Goal: Task Accomplishment & Management: Use online tool/utility

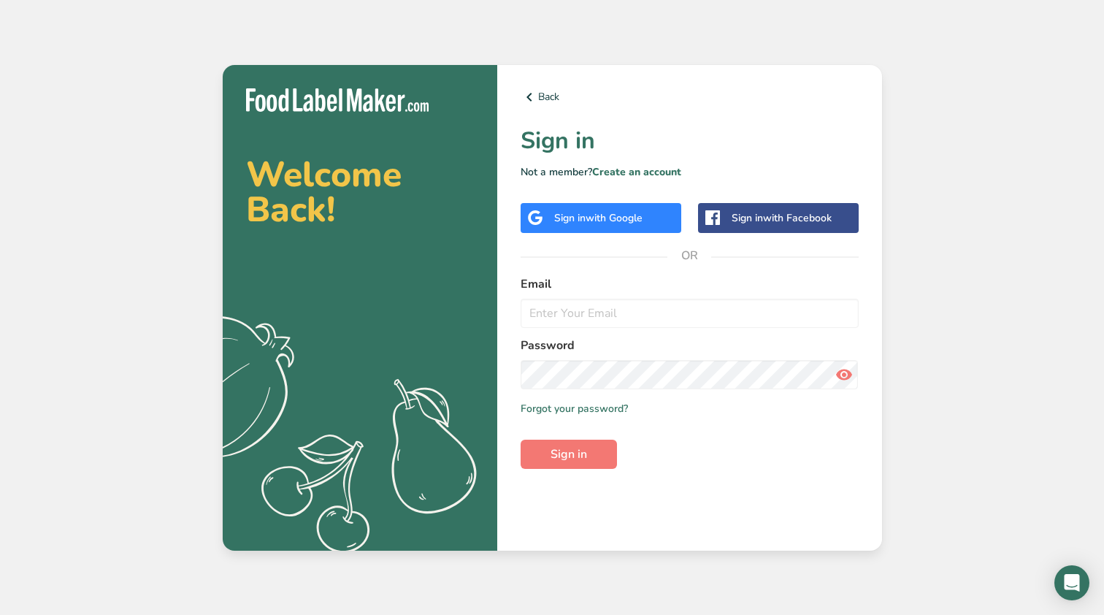
click at [602, 221] on span "with Google" at bounding box center [614, 218] width 57 height 14
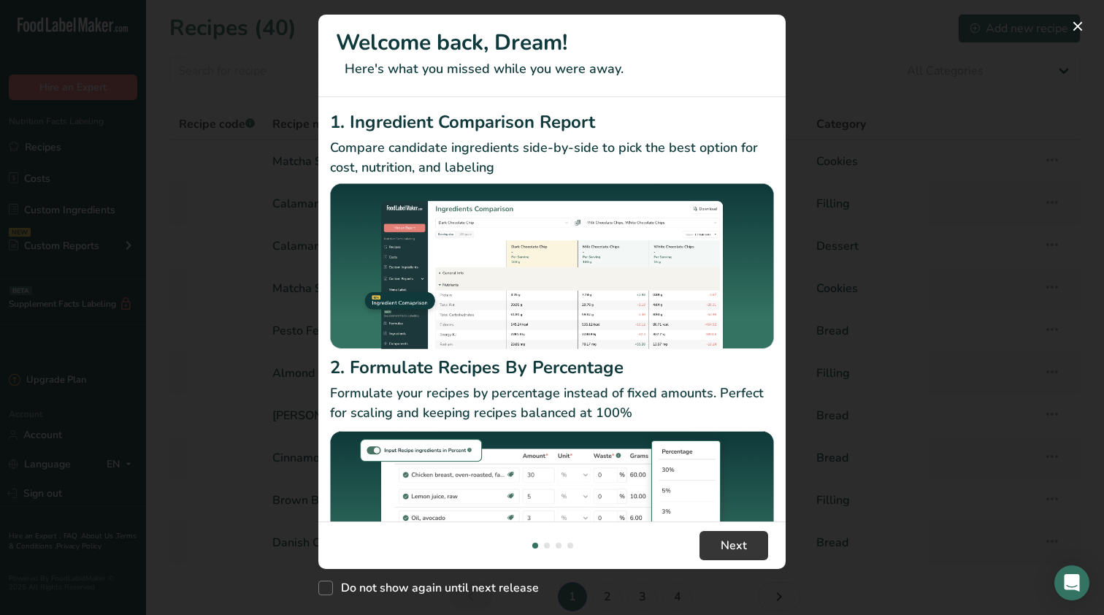
click at [1076, 28] on button "New Features" at bounding box center [1077, 26] width 23 height 23
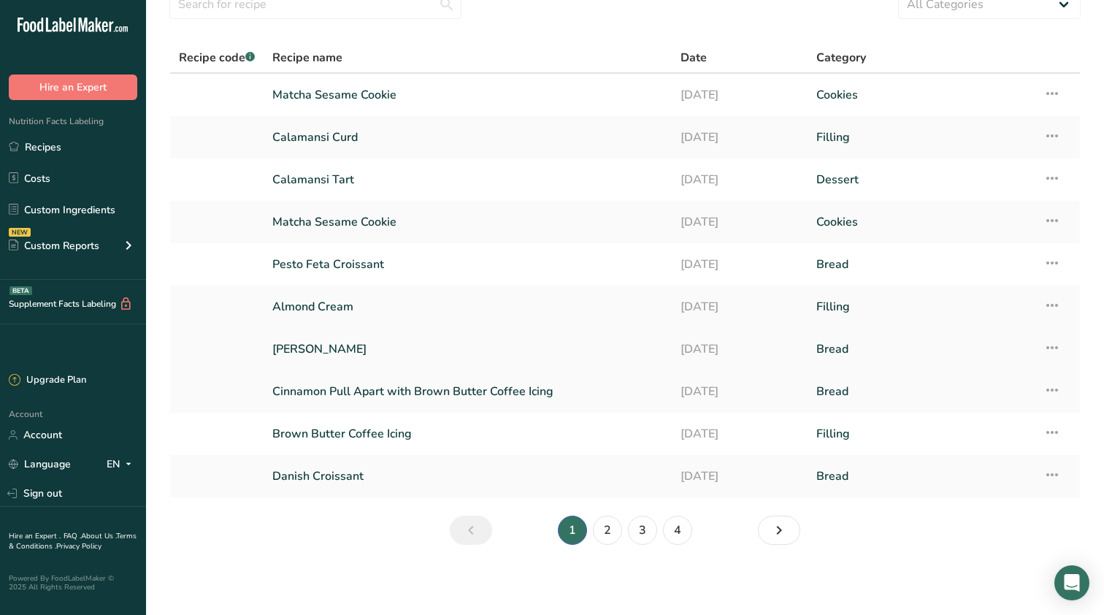
scroll to position [66, 0]
click at [608, 538] on link "2" at bounding box center [607, 530] width 29 height 29
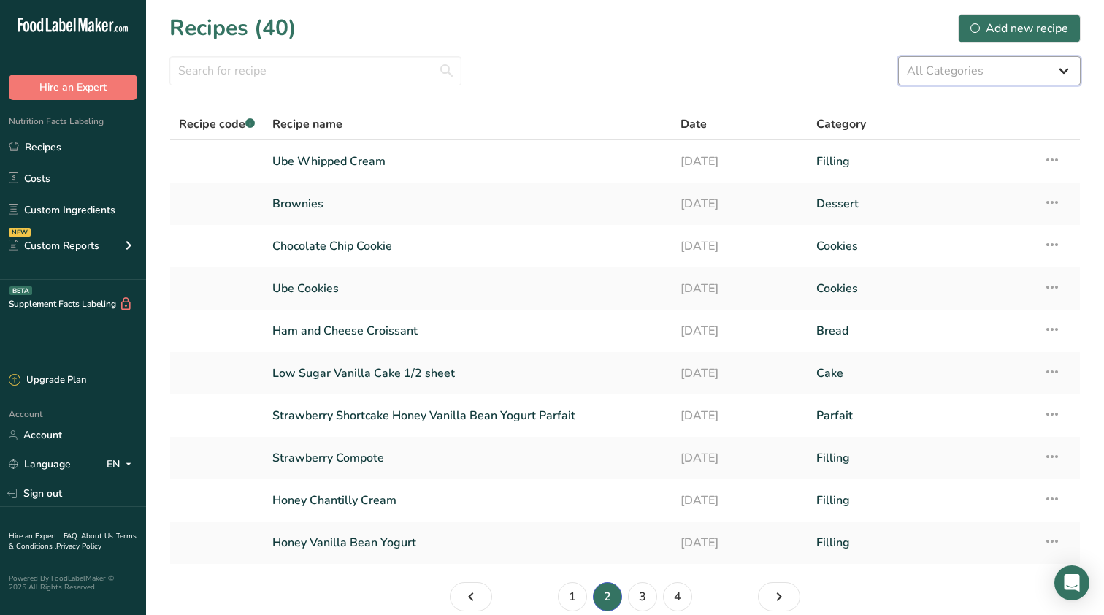
select select "2213"
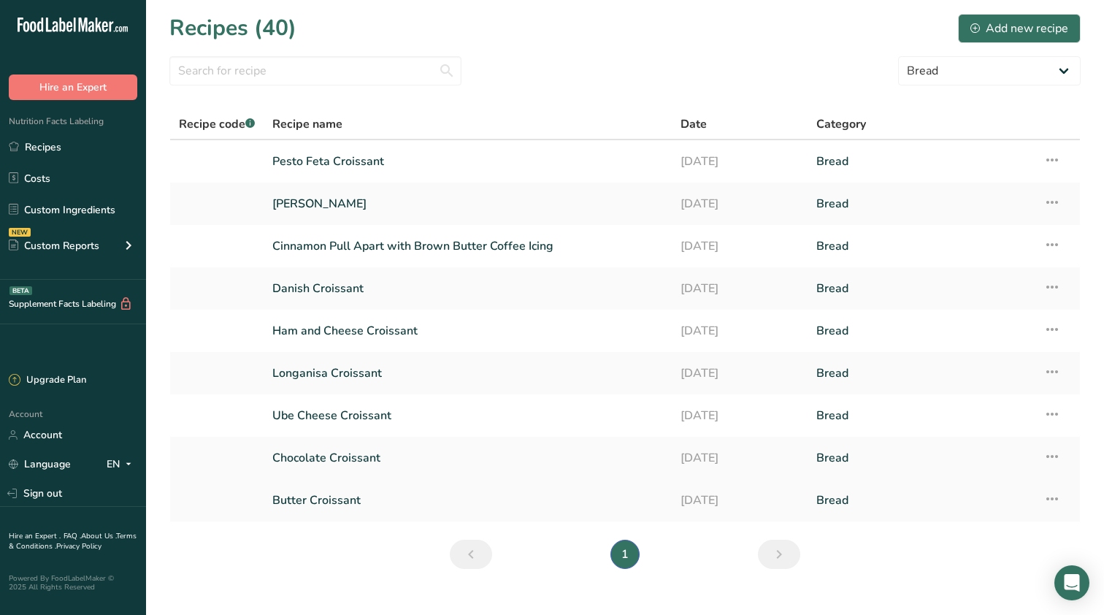
click at [345, 508] on link "Butter Croissant" at bounding box center [467, 500] width 391 height 31
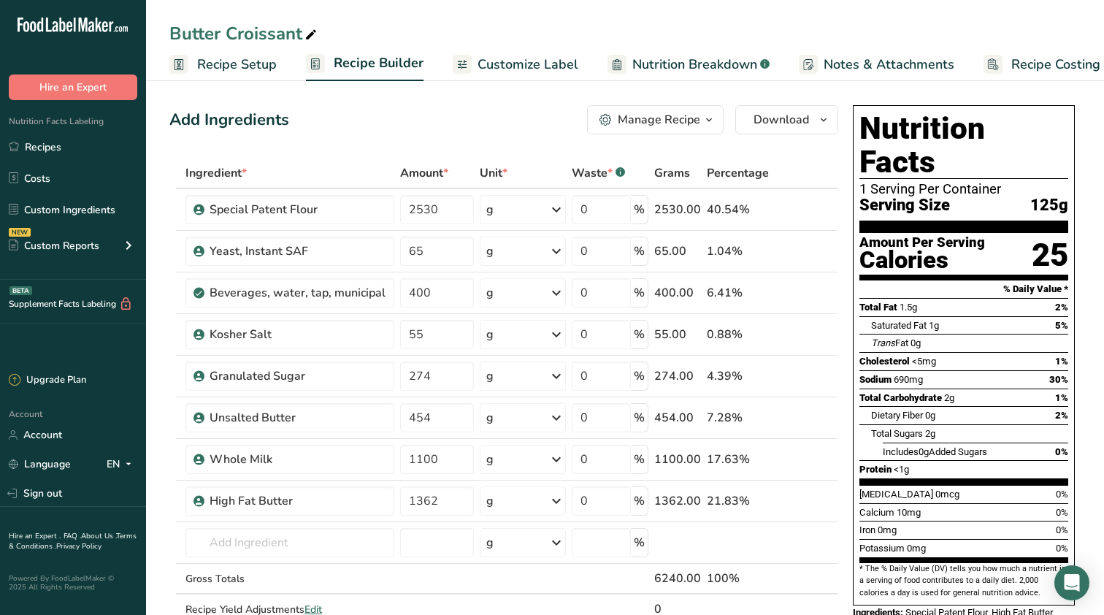
click at [1028, 66] on span "Recipe Costing" at bounding box center [1056, 65] width 89 height 20
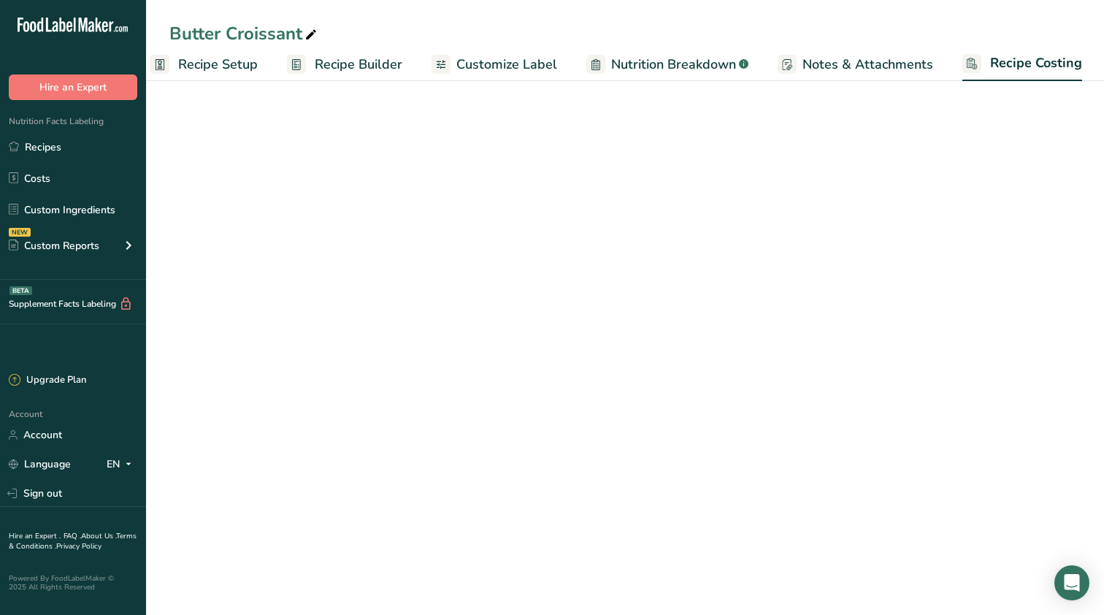
select select "12"
select select "5"
select select "12"
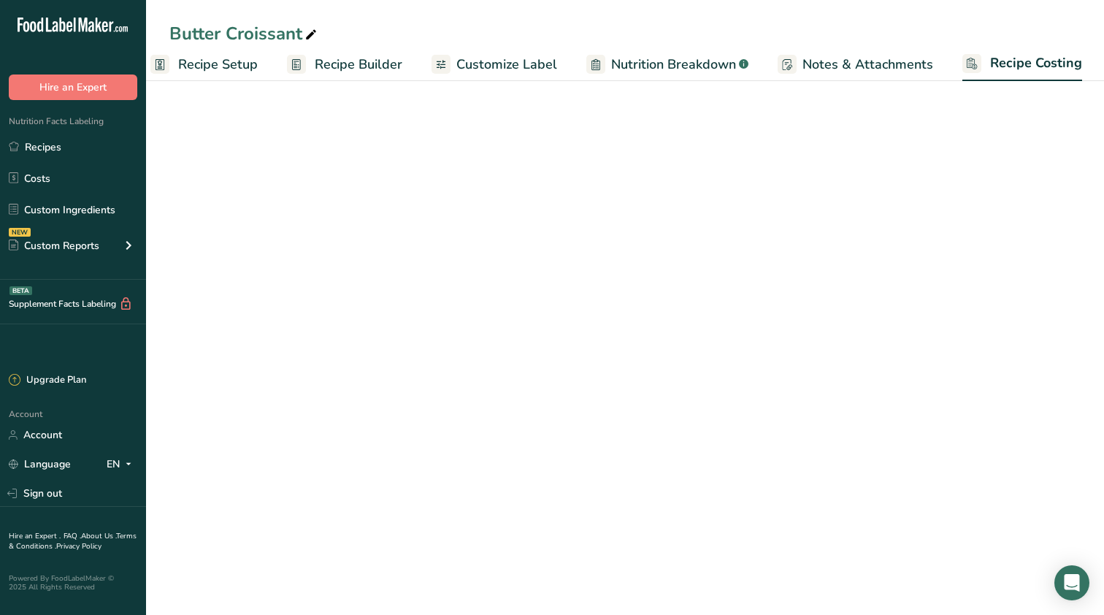
select select "12"
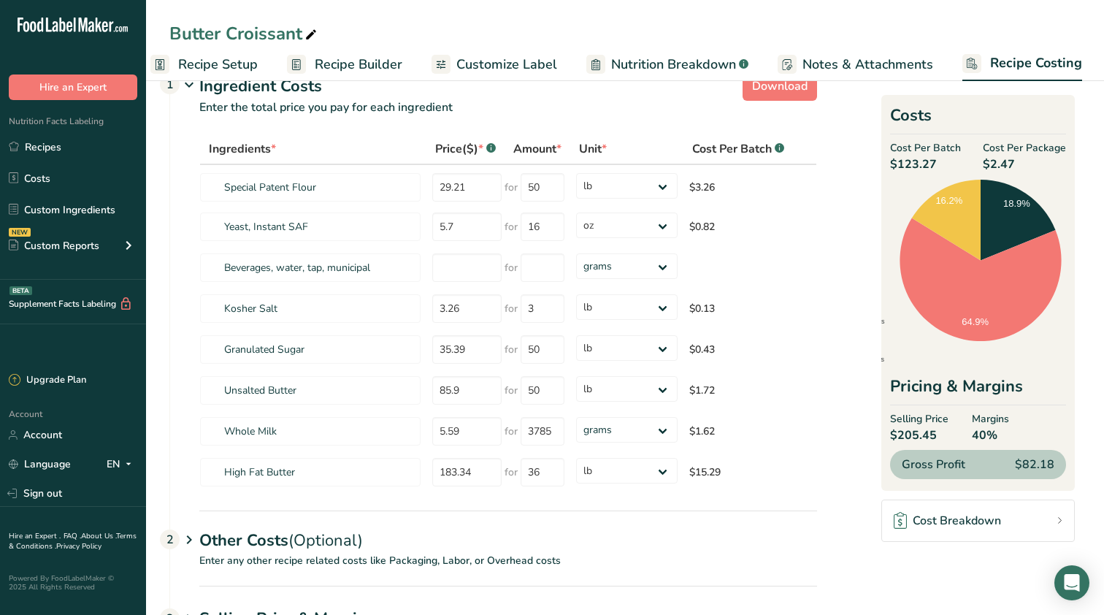
scroll to position [35, 0]
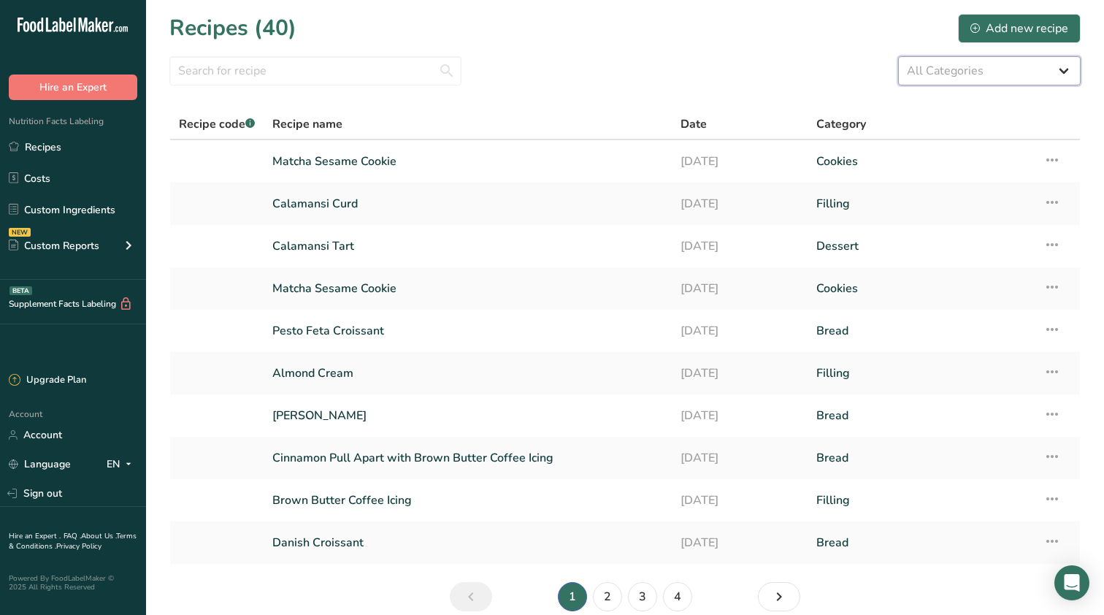
select select "2213"
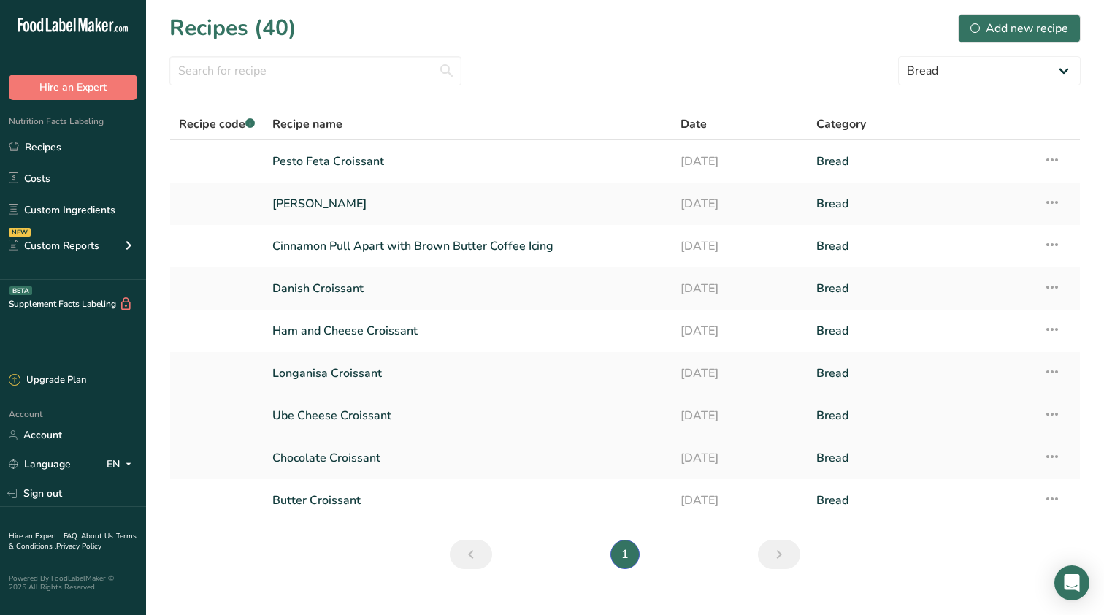
click at [376, 419] on link "Ube Cheese Croissant" at bounding box center [467, 415] width 391 height 31
click at [324, 557] on section "Recipes (40) Add new recipe All Categories Baked Goods Beverages Bread Cake Con…" at bounding box center [625, 296] width 958 height 592
select select
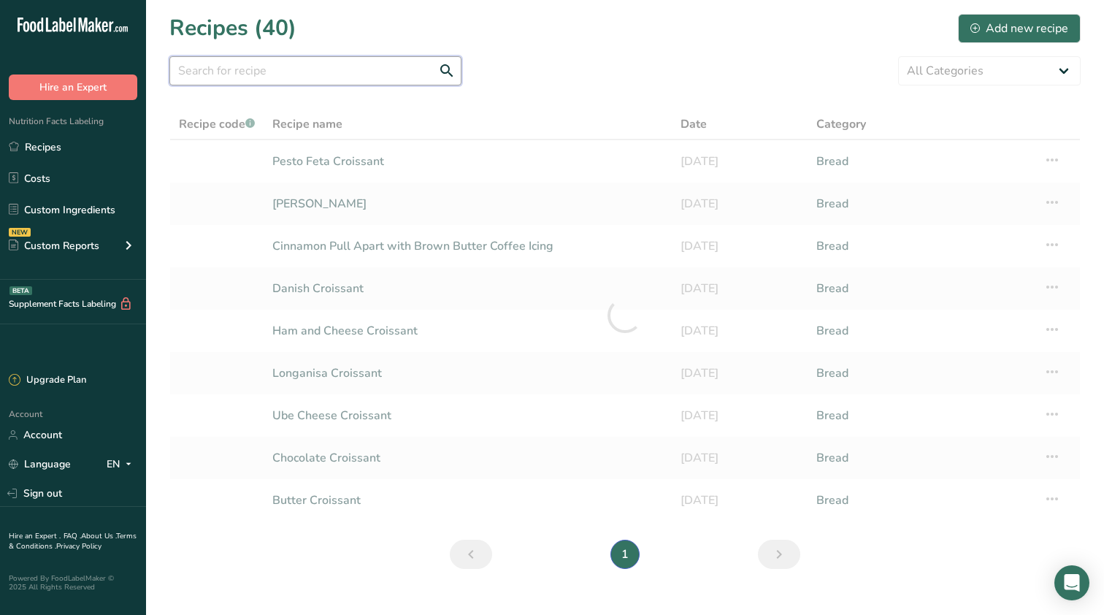
click at [351, 71] on input "text" at bounding box center [315, 70] width 292 height 29
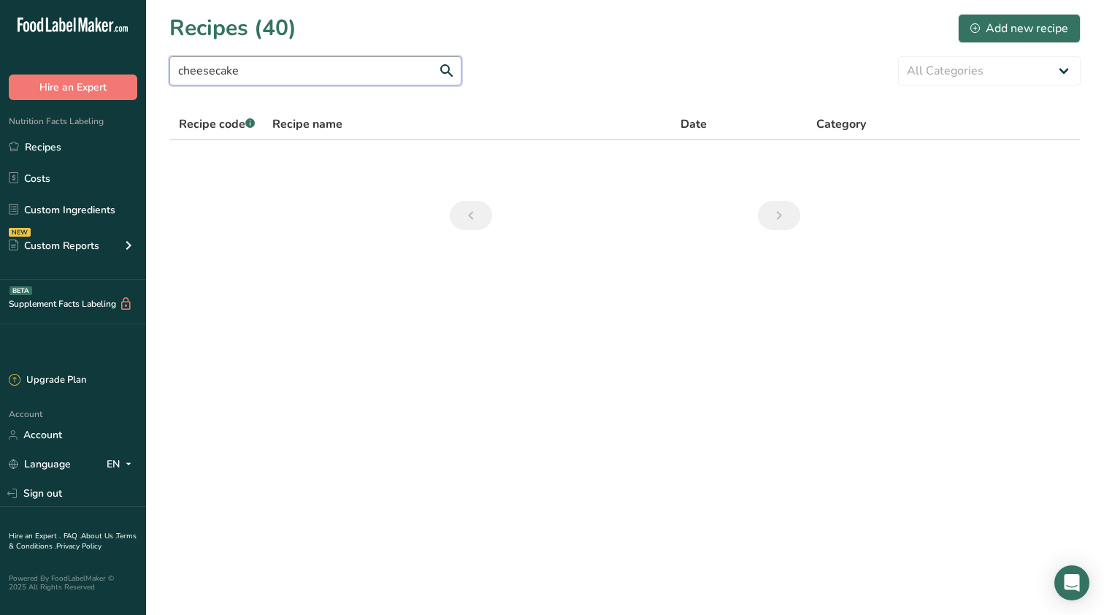
click at [342, 83] on input "cheesecake" at bounding box center [315, 70] width 292 height 29
type input "c"
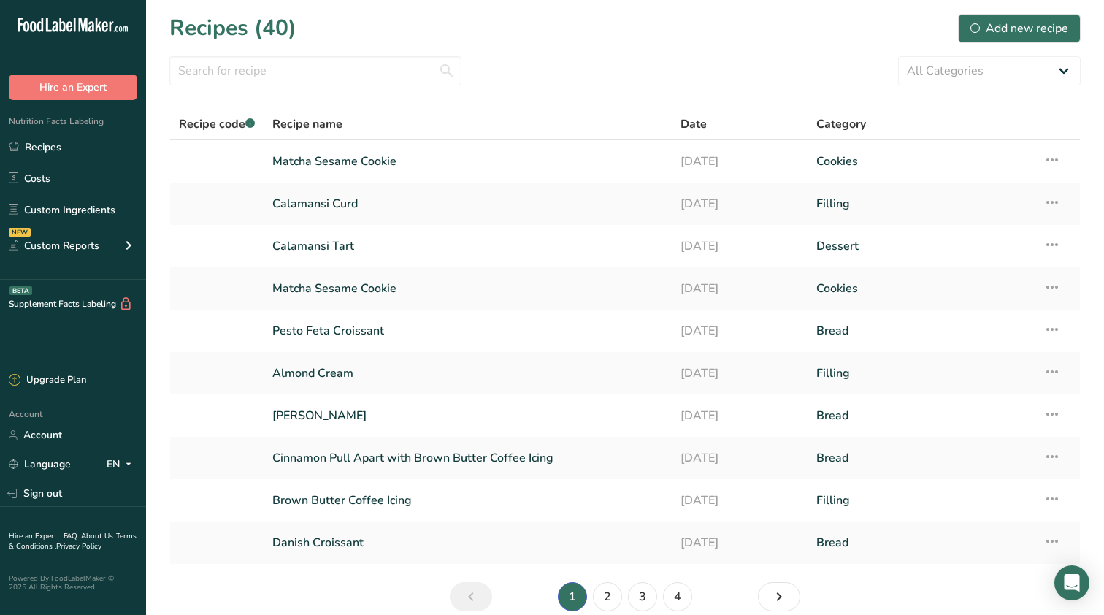
drag, startPoint x: 355, startPoint y: 0, endPoint x: 659, endPoint y: 100, distance: 319.9
click at [659, 100] on section "Recipes (40) Add new recipe All Categories Baked Goods Beverages Bread Cake Con…" at bounding box center [625, 317] width 958 height 635
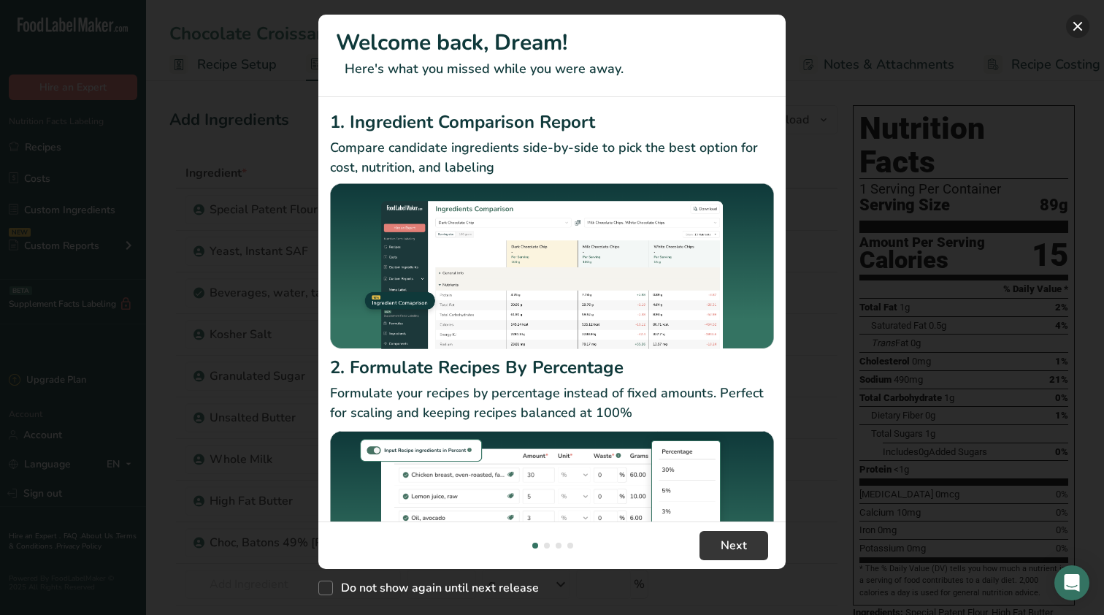
click at [1077, 28] on button "New Features" at bounding box center [1077, 26] width 23 height 23
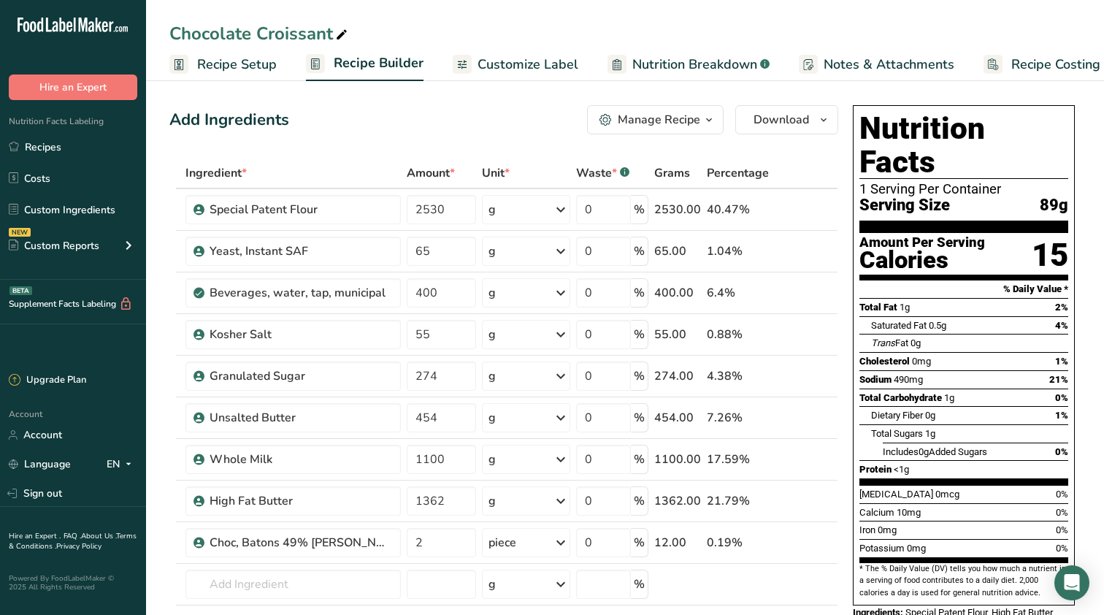
click at [1059, 59] on span "Recipe Costing" at bounding box center [1056, 65] width 89 height 20
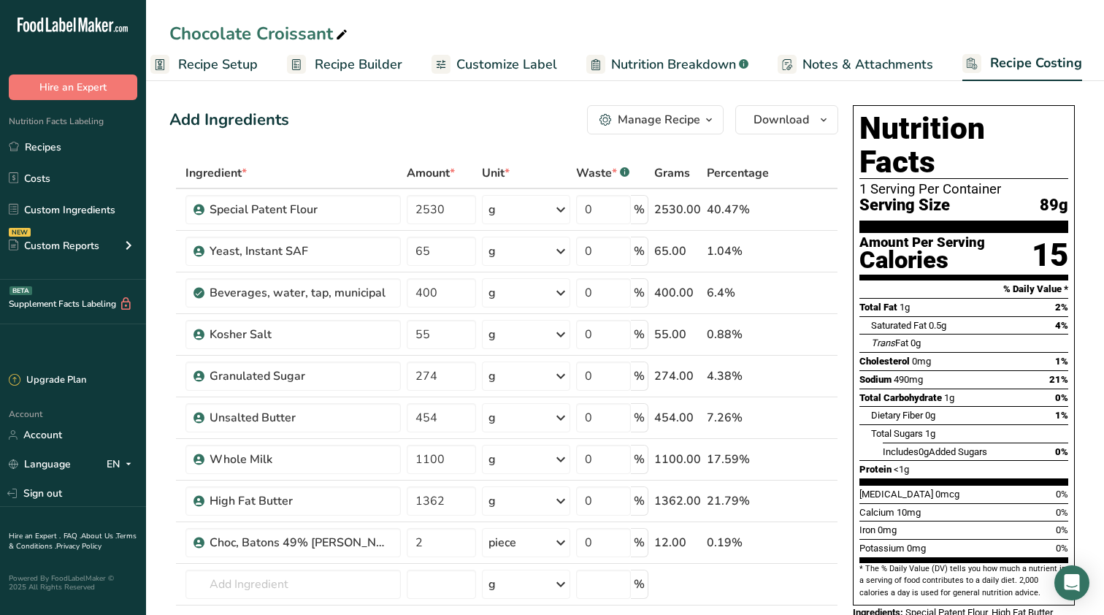
select select "12"
select select "5"
select select "12"
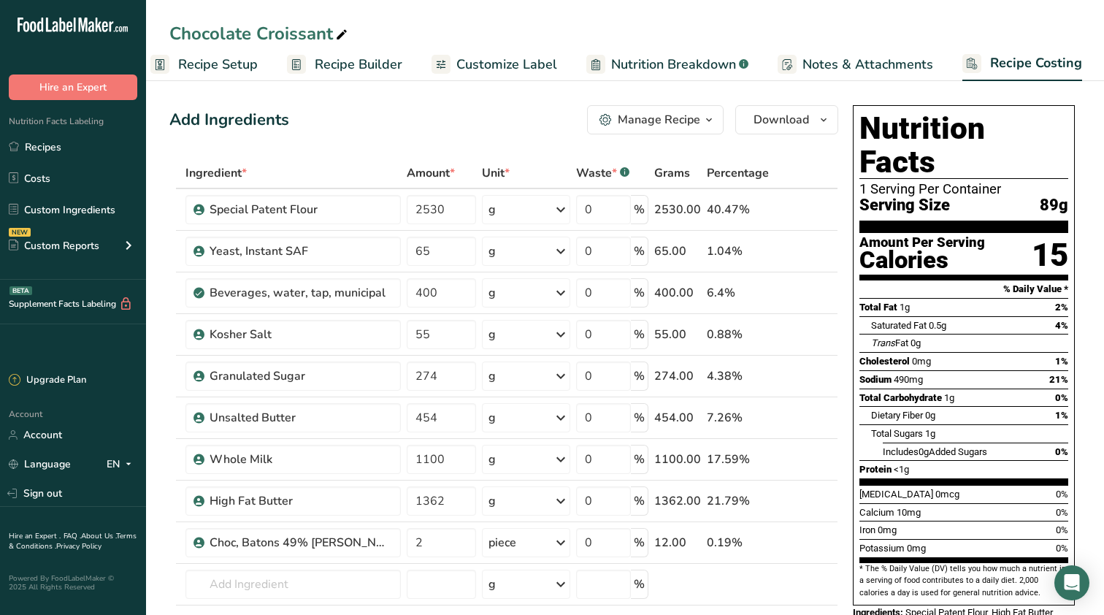
select select "12"
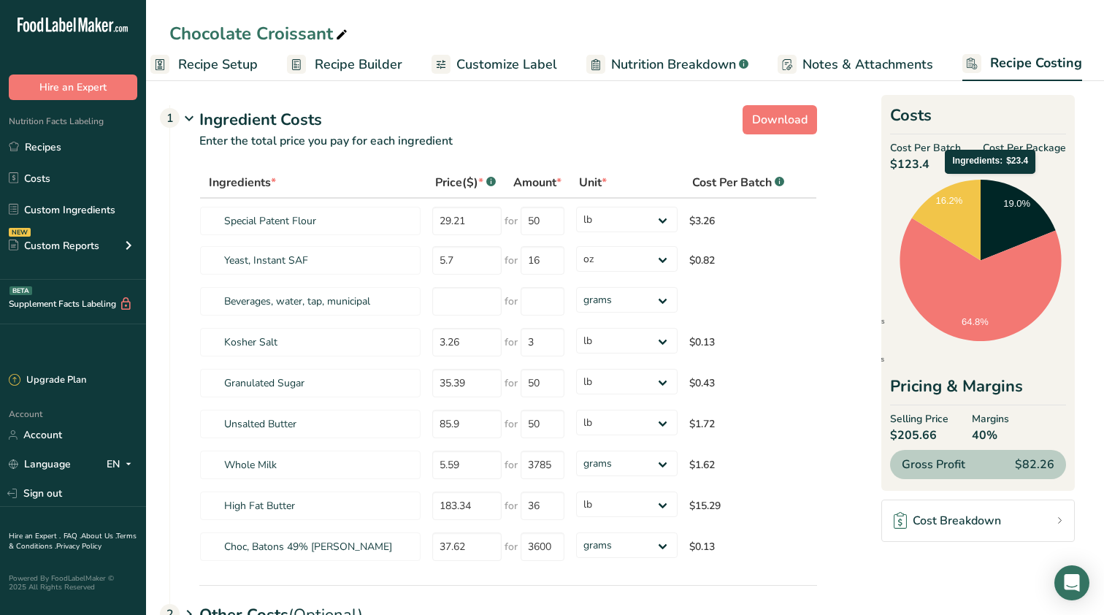
drag, startPoint x: 1008, startPoint y: 229, endPoint x: 981, endPoint y: 181, distance: 54.6
click at [981, 181] on icon at bounding box center [1018, 220] width 75 height 81
click at [827, 503] on section "Download Ingredient Costs 1 Enter the total price you pay for each ingredient I…" at bounding box center [625, 419] width 912 height 641
drag, startPoint x: 827, startPoint y: 503, endPoint x: 823, endPoint y: 515, distance: 12.2
click at [823, 515] on section "Download Ingredient Costs 1 Enter the total price you pay for each ingredient I…" at bounding box center [625, 419] width 912 height 641
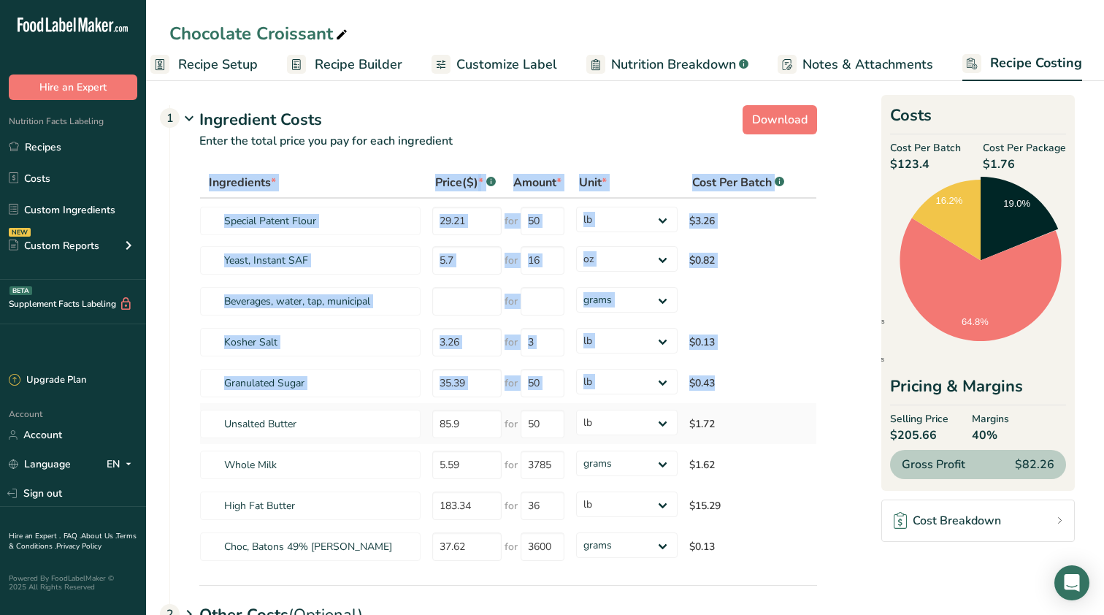
drag, startPoint x: 823, startPoint y: 515, endPoint x: 384, endPoint y: 406, distance: 452.3
click at [384, 406] on section "Download Ingredient Costs 1 Enter the total price you pay for each ingredient I…" at bounding box center [625, 419] width 912 height 641
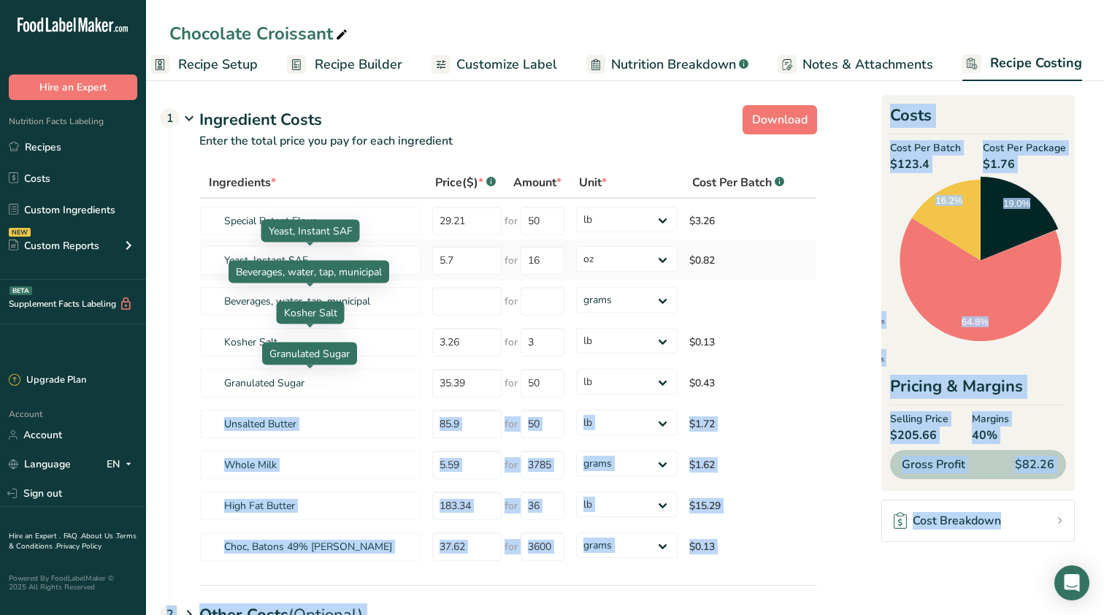
drag, startPoint x: 384, startPoint y: 406, endPoint x: 316, endPoint y: 253, distance: 167.1
click at [306, 221] on body ".a-20{fill:#fff;} Hire an Expert Nutrition Facts Labeling Recipes Costs Custom …" at bounding box center [552, 382] width 1104 height 764
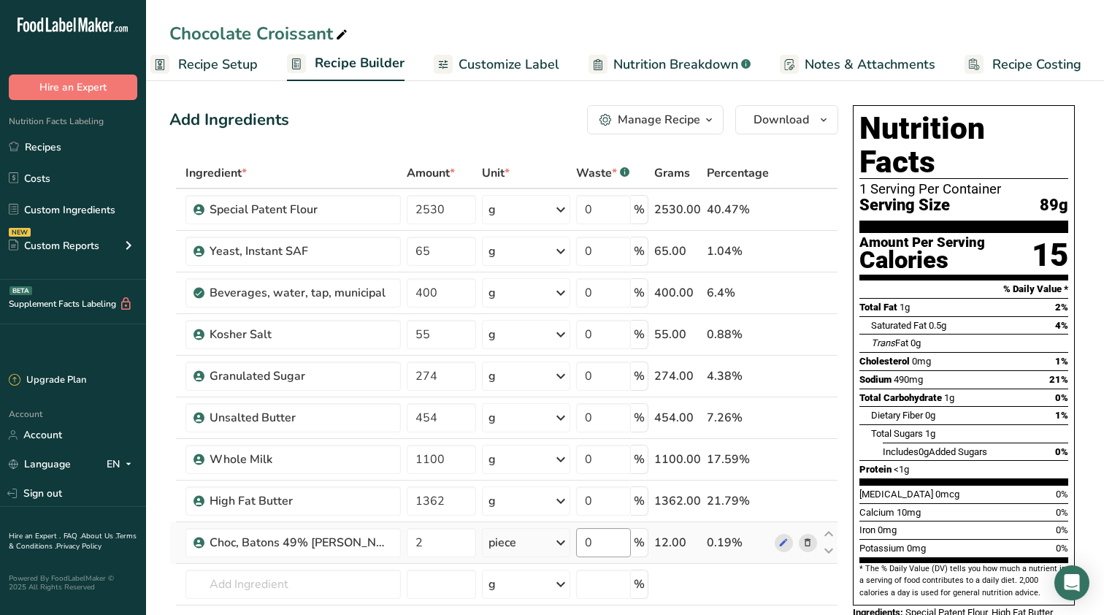
drag, startPoint x: 565, startPoint y: 555, endPoint x: 610, endPoint y: 555, distance: 45.3
click at [610, 555] on tr "Choc, Batons 49% Noel 2 piece Portions 1 piece Weight Units g kg mg See more Vo…" at bounding box center [504, 543] width 668 height 42
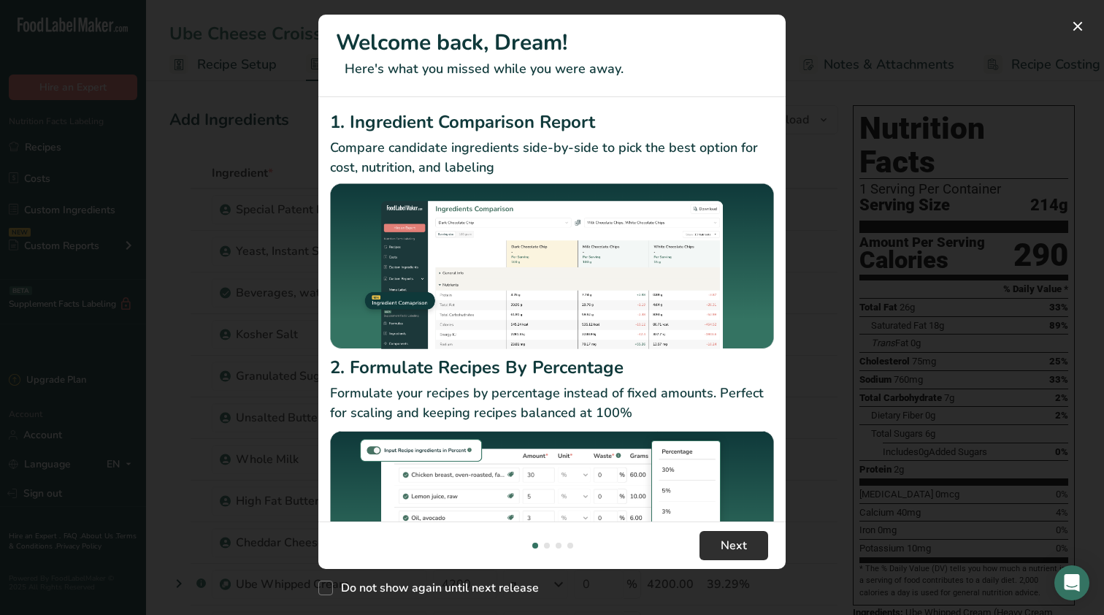
click at [736, 557] on button "Next" at bounding box center [734, 545] width 69 height 29
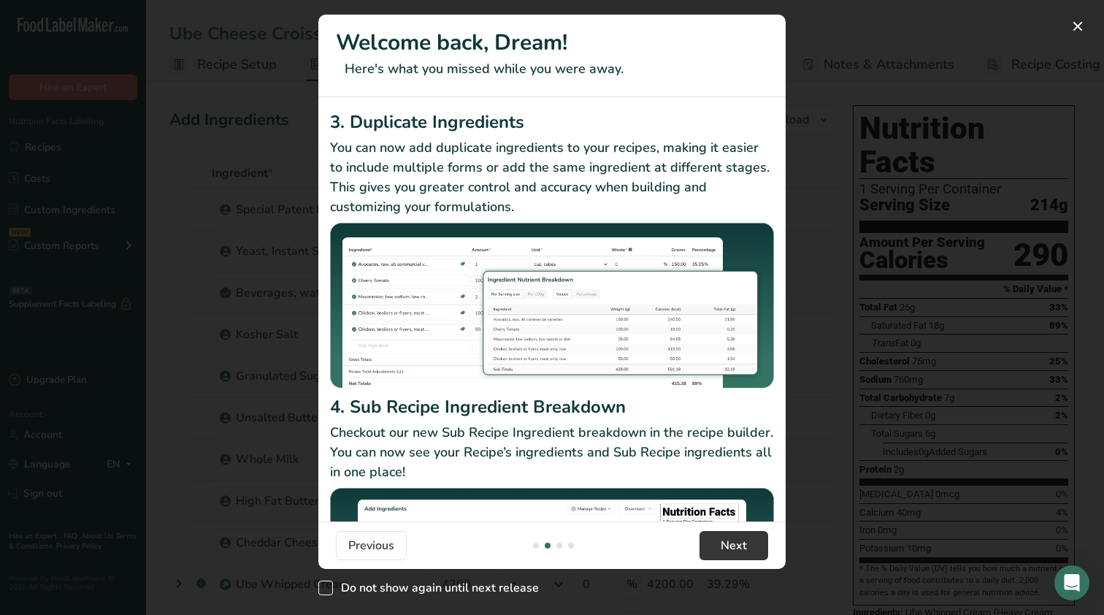
click at [429, 591] on span "Do not show again until next release" at bounding box center [436, 588] width 206 height 15
click at [328, 591] on input "Do not show again until next release" at bounding box center [322, 588] width 9 height 9
checkbox input "true"
click at [719, 540] on button "Next" at bounding box center [734, 545] width 69 height 29
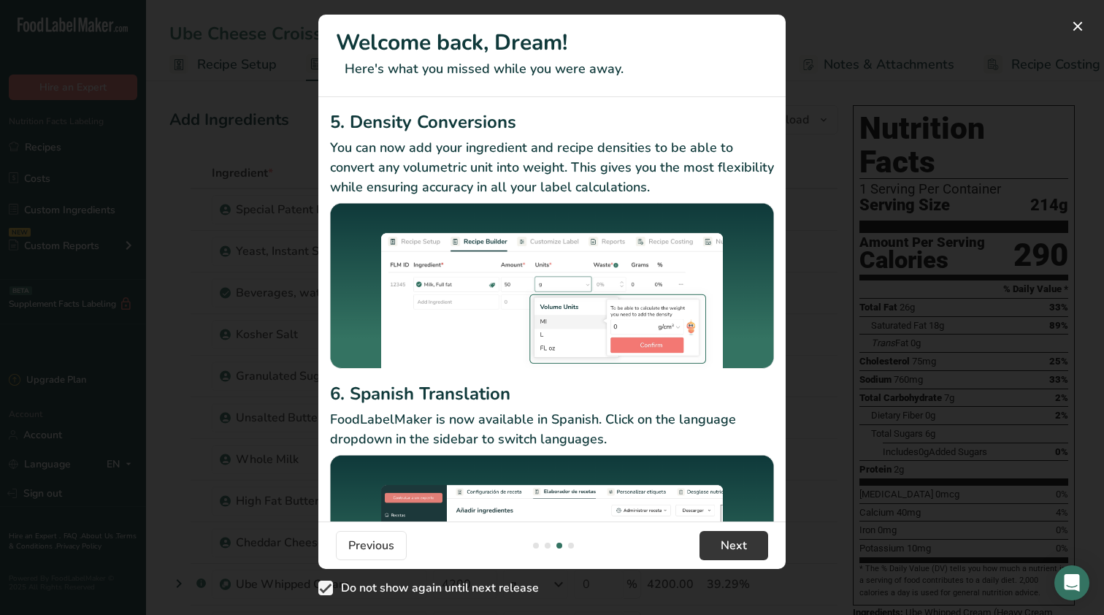
drag, startPoint x: 719, startPoint y: 540, endPoint x: 724, endPoint y: 562, distance: 21.8
click at [724, 562] on footer "Previous Next" at bounding box center [551, 544] width 467 height 47
click at [736, 545] on span "Next" at bounding box center [734, 546] width 26 height 18
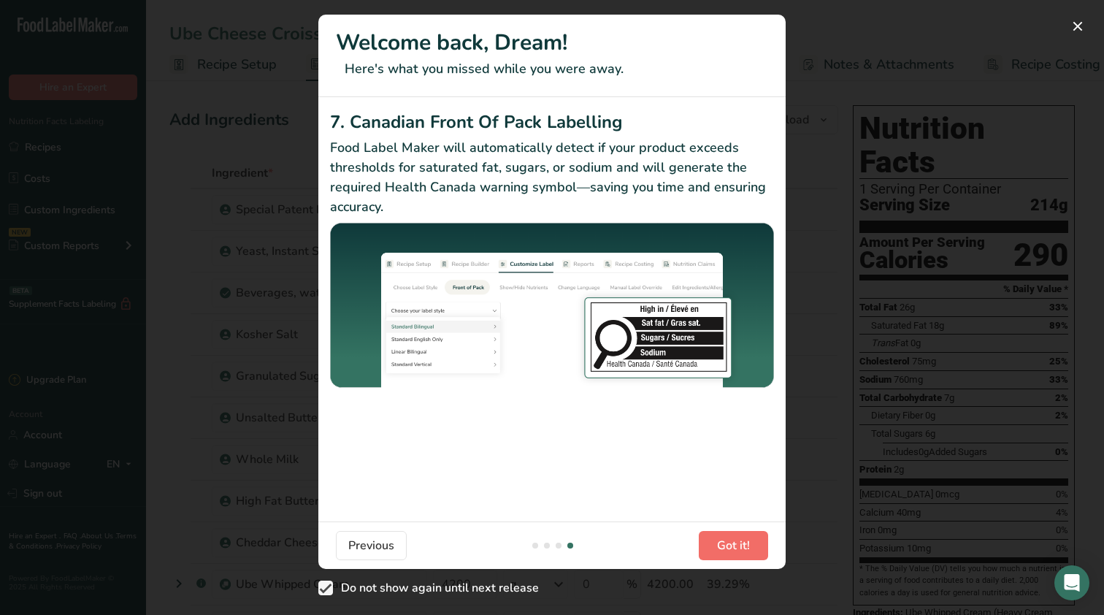
click at [736, 545] on span "Got it!" at bounding box center [733, 546] width 33 height 18
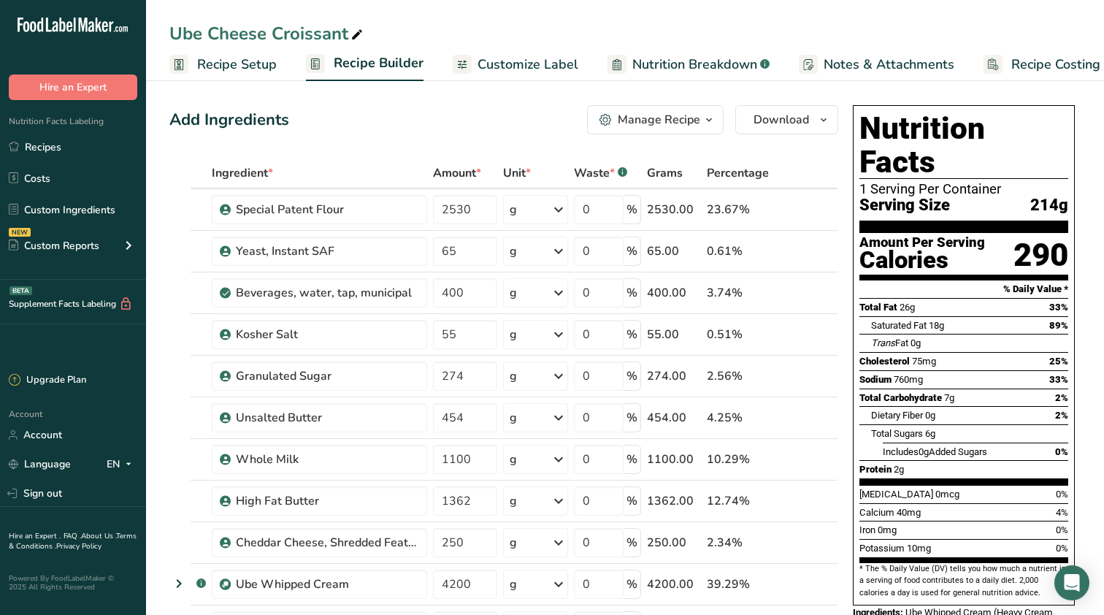
click at [1053, 67] on span "Recipe Costing" at bounding box center [1056, 65] width 89 height 20
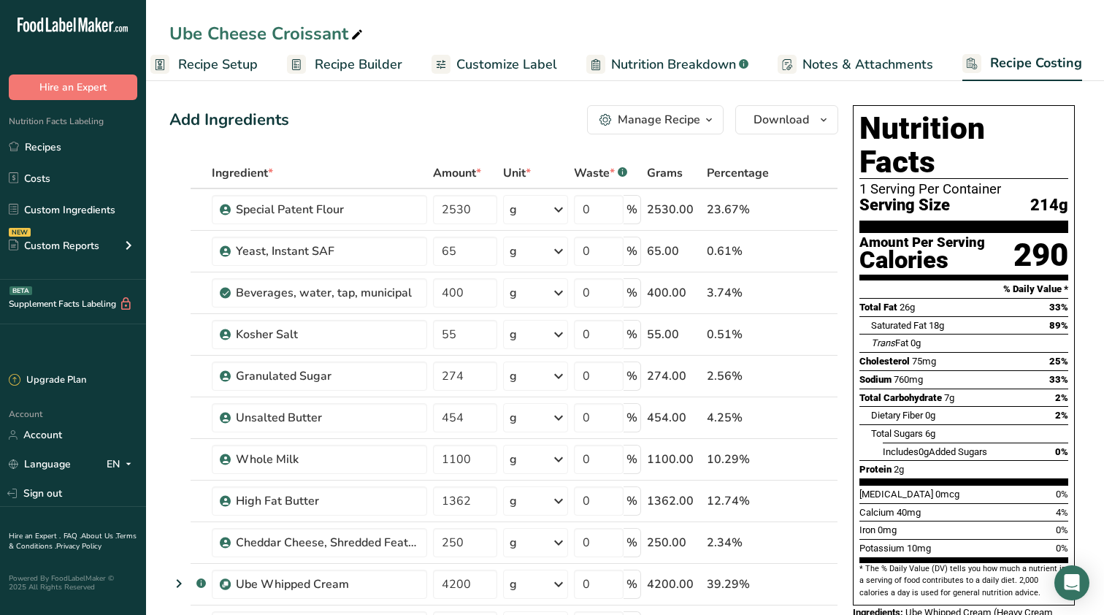
select select "12"
select select "5"
select select "12"
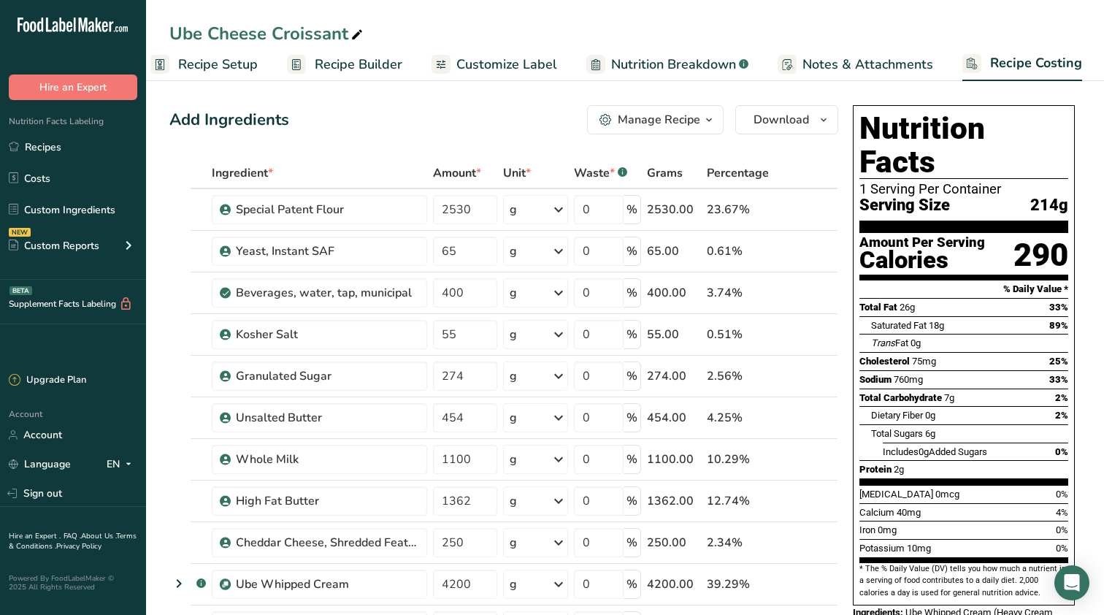
select select "12"
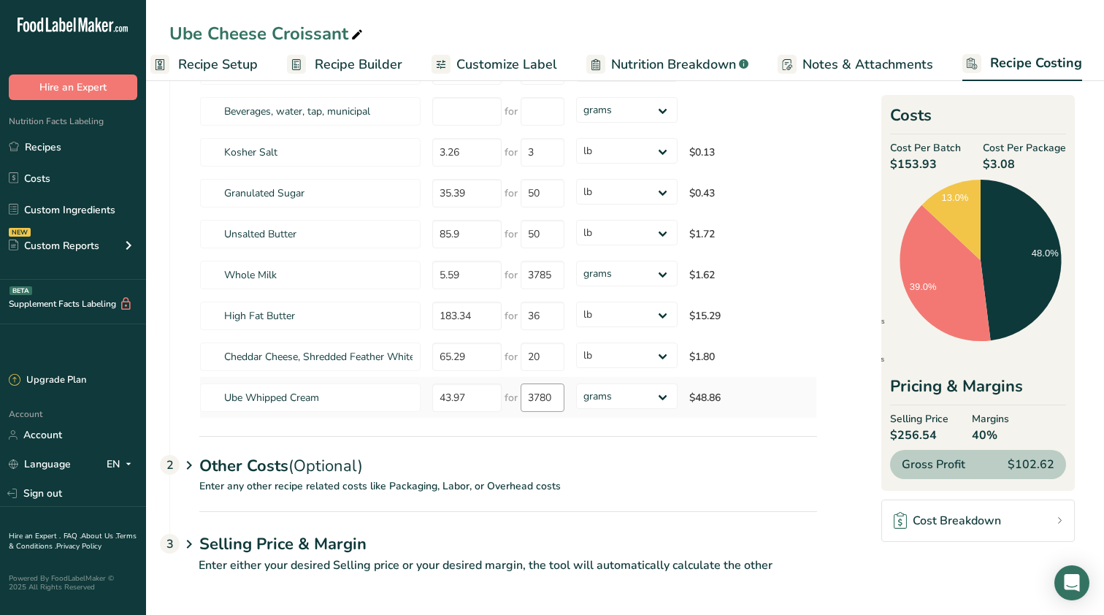
scroll to position [190, 0]
click at [56, 145] on link "Recipes" at bounding box center [73, 147] width 146 height 28
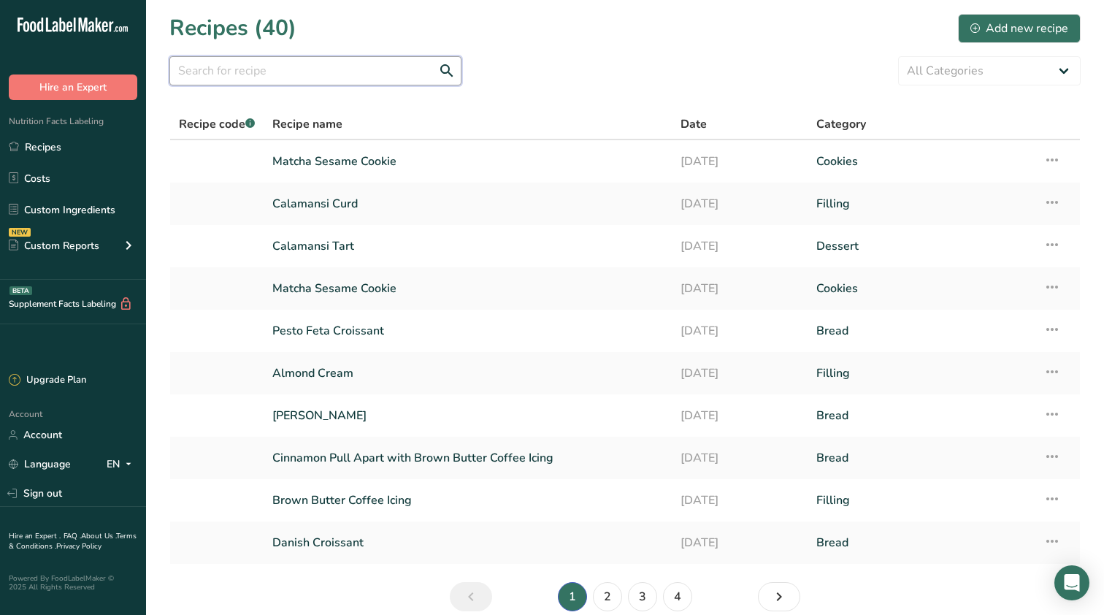
click at [334, 73] on input "text" at bounding box center [315, 70] width 292 height 29
type input "ube"
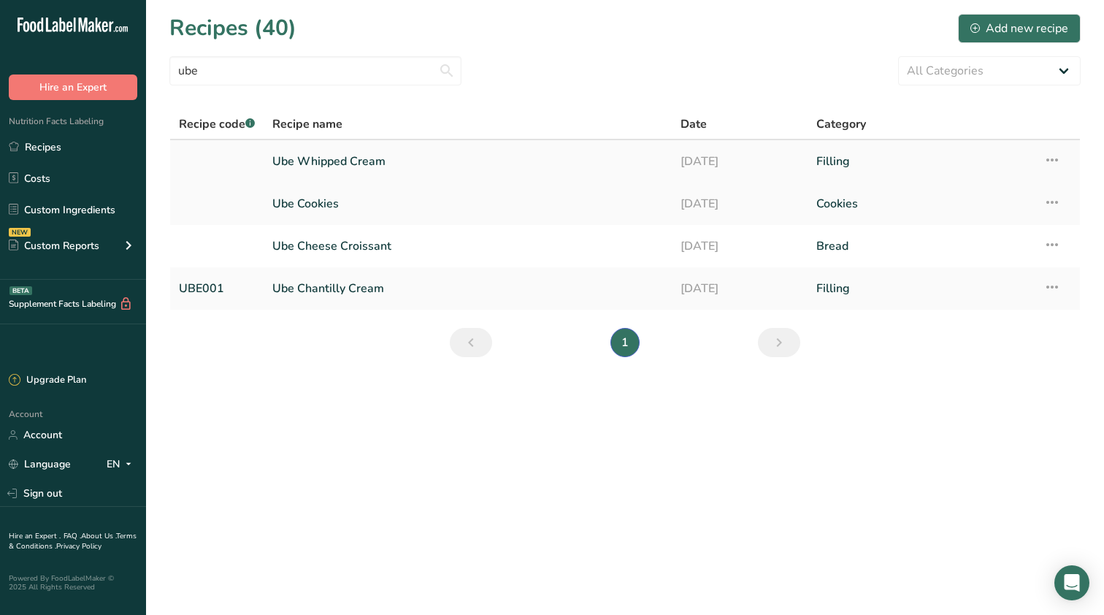
click at [329, 154] on link "Ube Whipped Cream" at bounding box center [467, 161] width 391 height 31
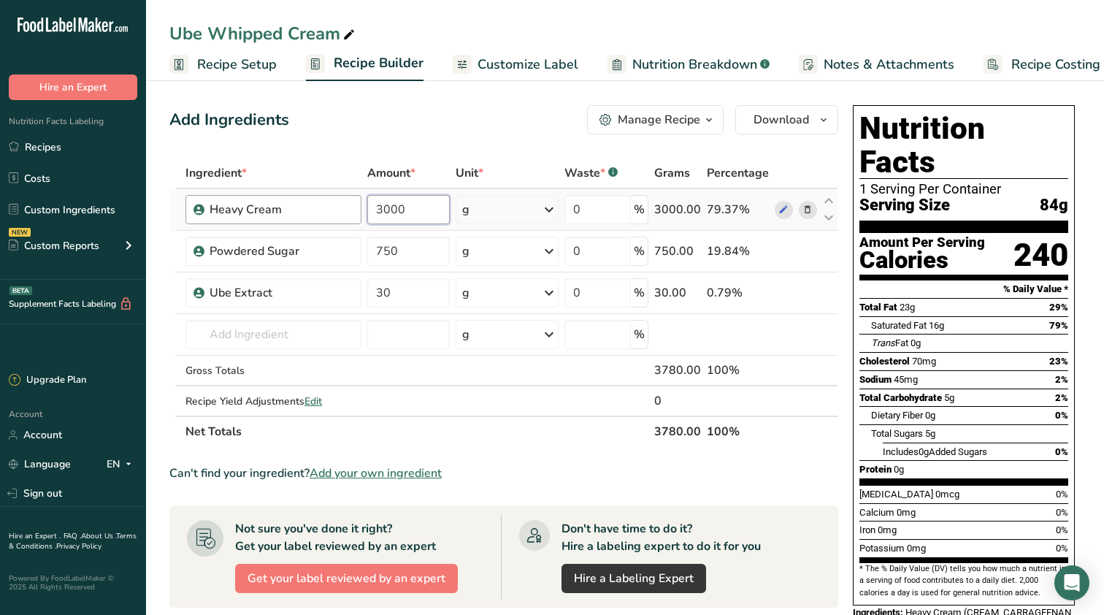
click at [256, 194] on body ".a-20{fill:#fff;} Hire an Expert Nutrition Facts Labeling Recipes Costs Custom …" at bounding box center [552, 481] width 1104 height 963
type input "3"
type input "1000"
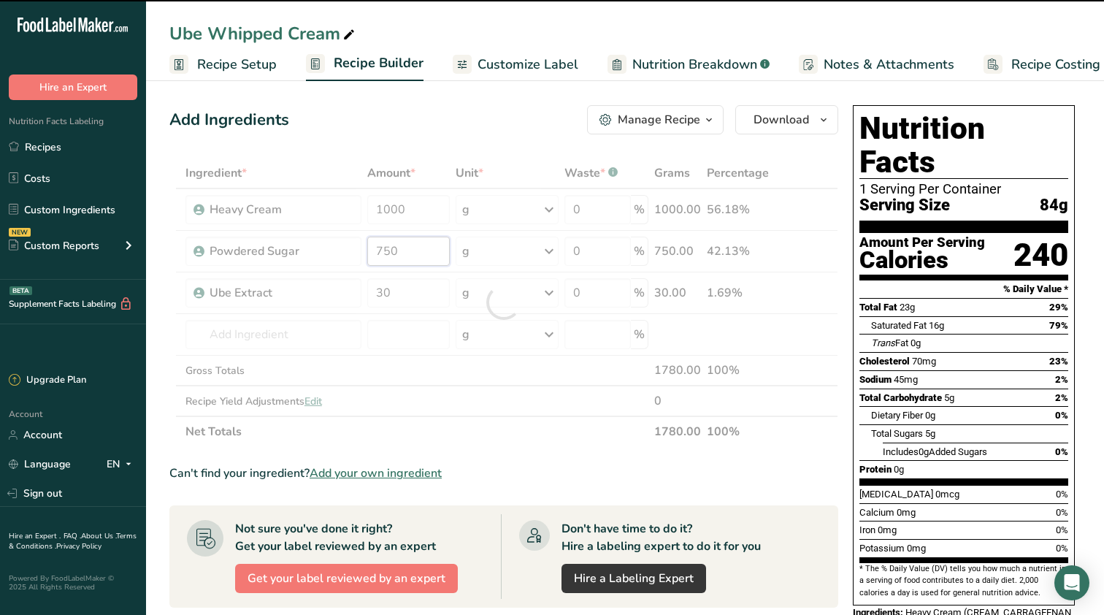
drag, startPoint x: 399, startPoint y: 253, endPoint x: 340, endPoint y: 256, distance: 58.5
click at [340, 256] on div "Ingredient * Amount * Unit * Waste * .a-a{fill:#347362;}.b-a{fill:#fff;} Grams …" at bounding box center [503, 302] width 669 height 289
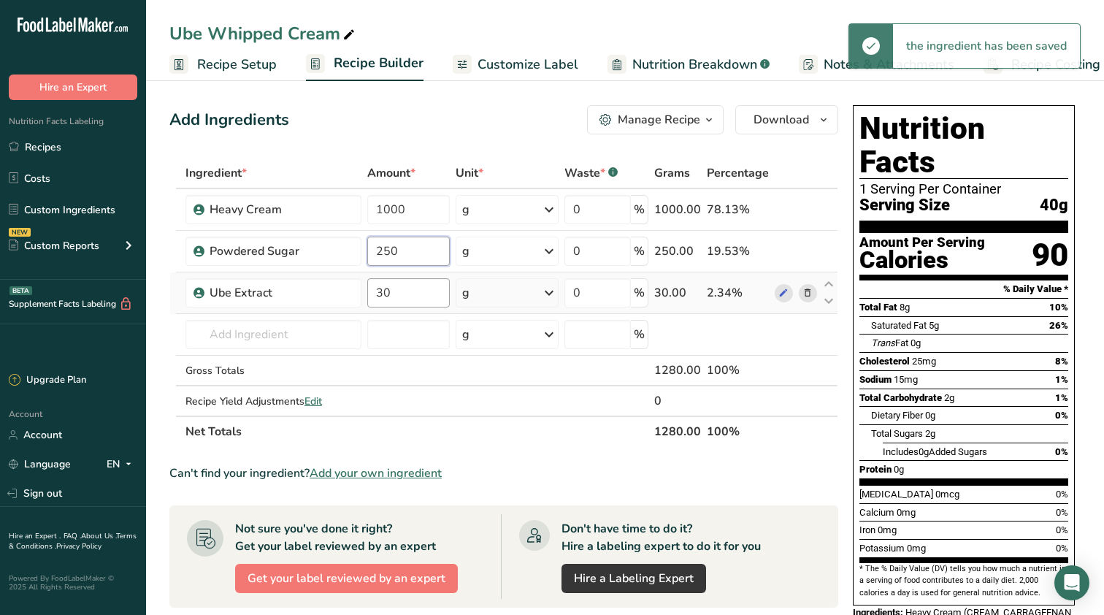
type input "250"
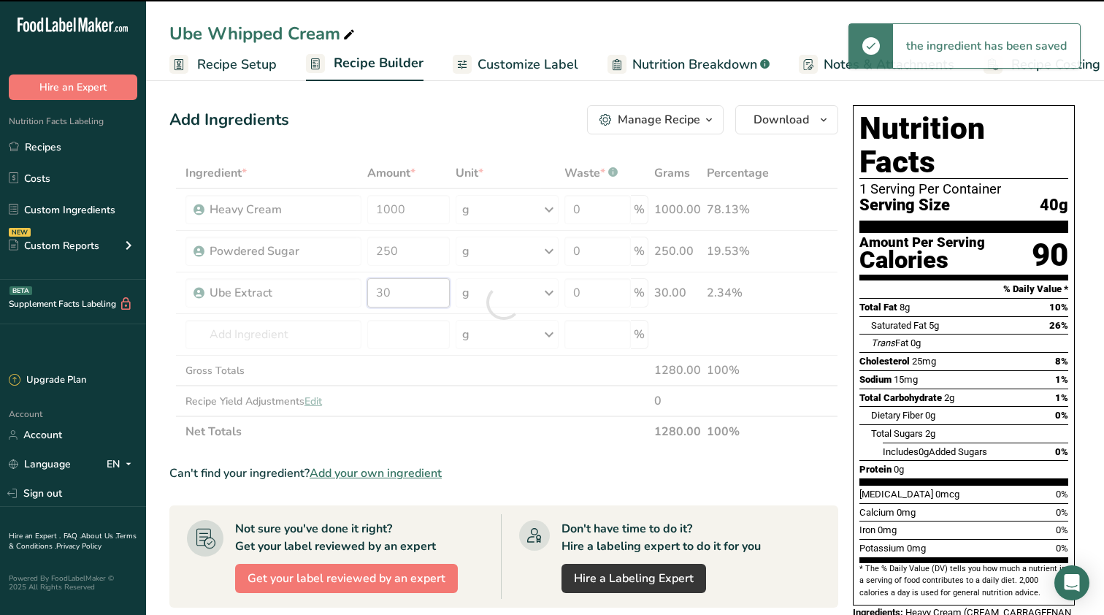
drag, startPoint x: 418, startPoint y: 290, endPoint x: 345, endPoint y: 294, distance: 72.4
click at [345, 294] on div "Ingredient * Amount * Unit * Waste * .a-a{fill:#347362;}.b-a{fill:#fff;} Grams …" at bounding box center [503, 302] width 669 height 289
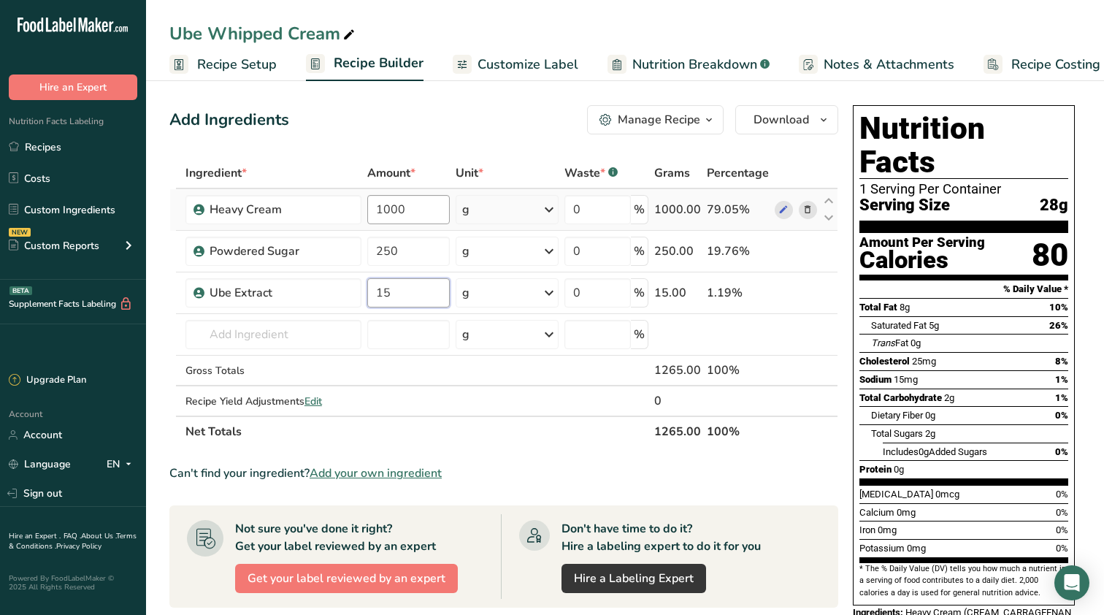
type input "15"
click at [391, 206] on div "Ingredient * Amount * Unit * Waste * .a-a{fill:#347362;}.b-a{fill:#fff;} Grams …" at bounding box center [503, 302] width 669 height 289
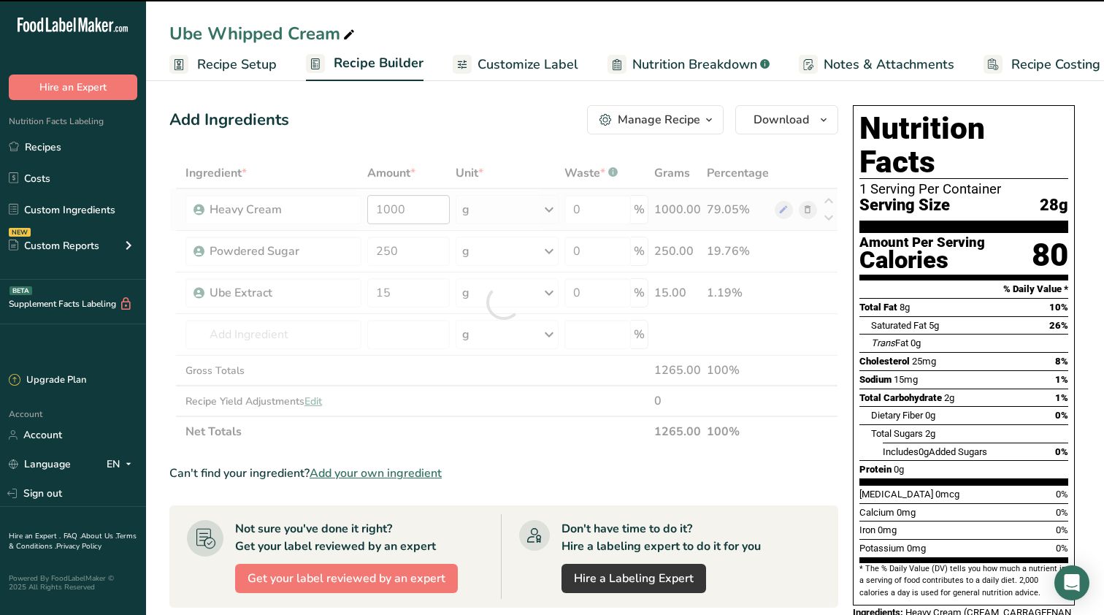
click at [391, 206] on div at bounding box center [503, 302] width 669 height 289
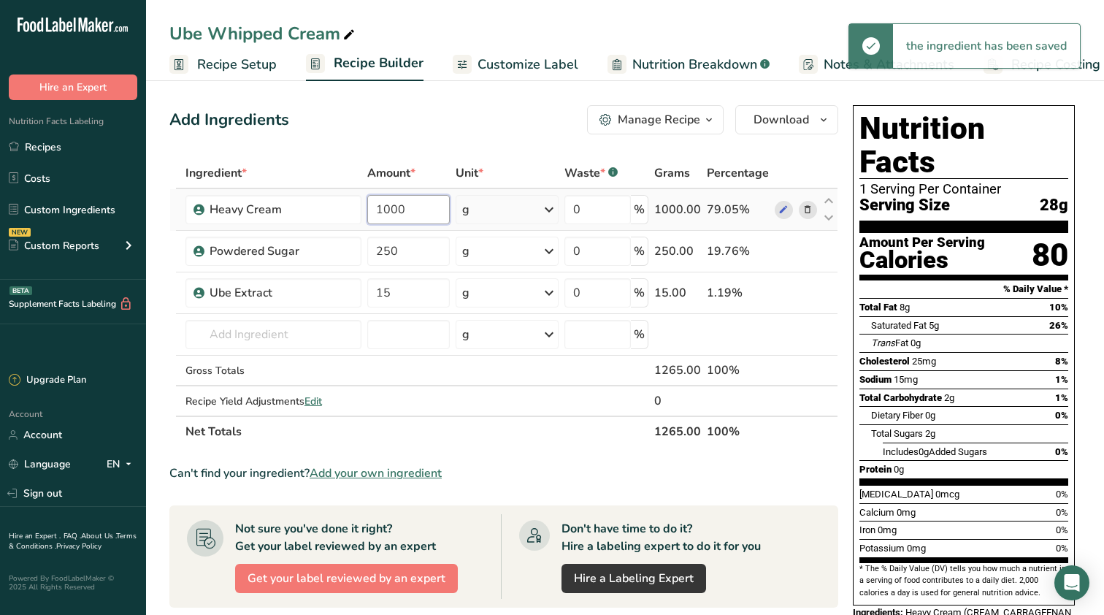
click at [391, 206] on input "1000" at bounding box center [408, 209] width 83 height 29
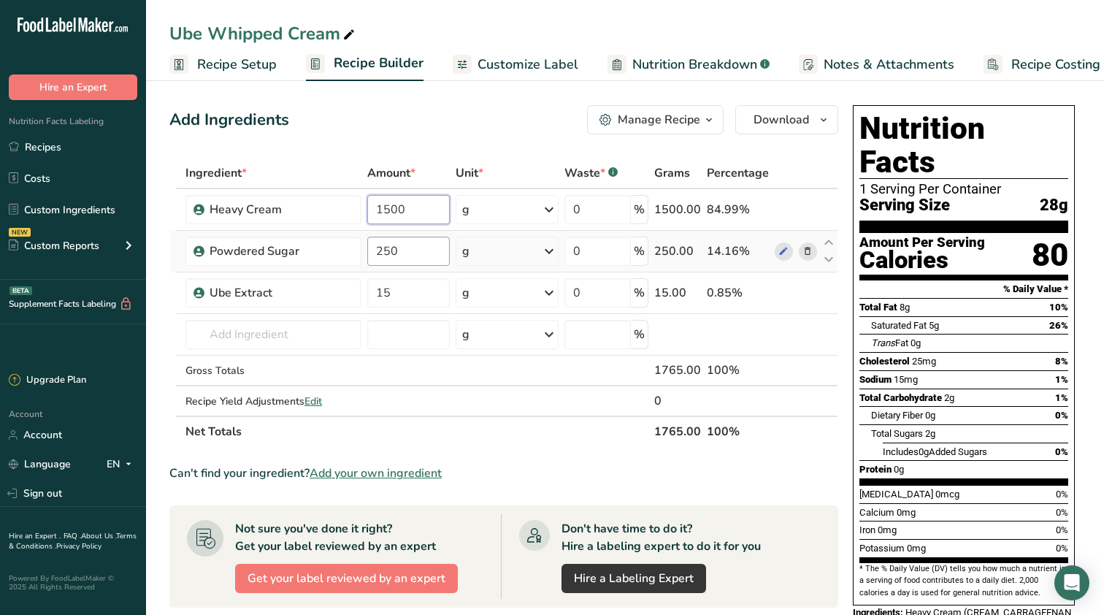
type input "1500"
click at [390, 245] on div "Ingredient * Amount * Unit * Waste * .a-a{fill:#347362;}.b-a{fill:#fff;} Grams …" at bounding box center [503, 302] width 669 height 289
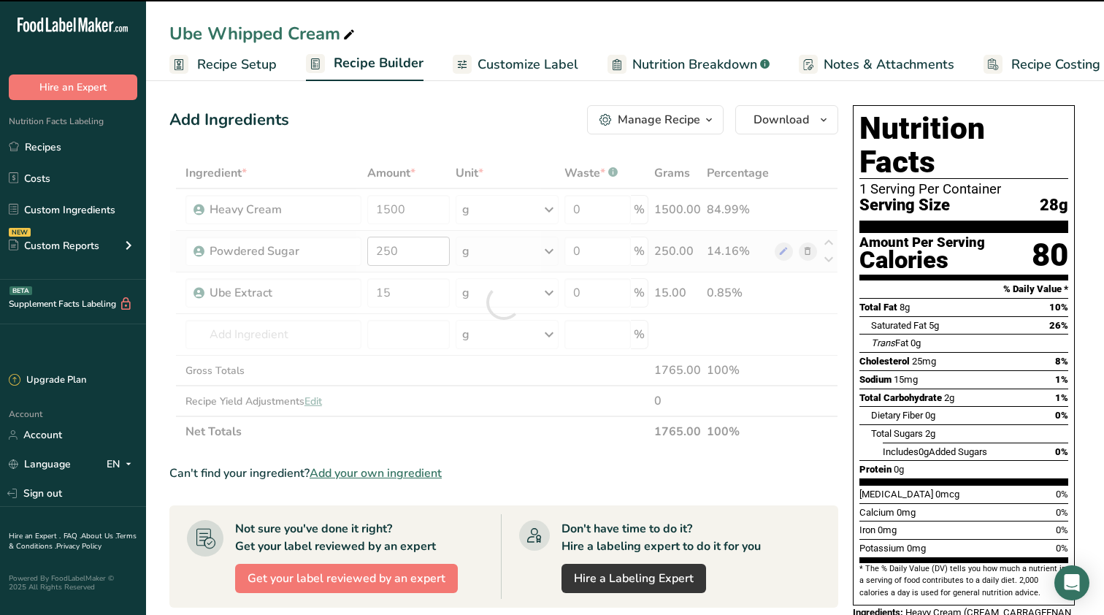
click at [390, 245] on div at bounding box center [503, 302] width 669 height 289
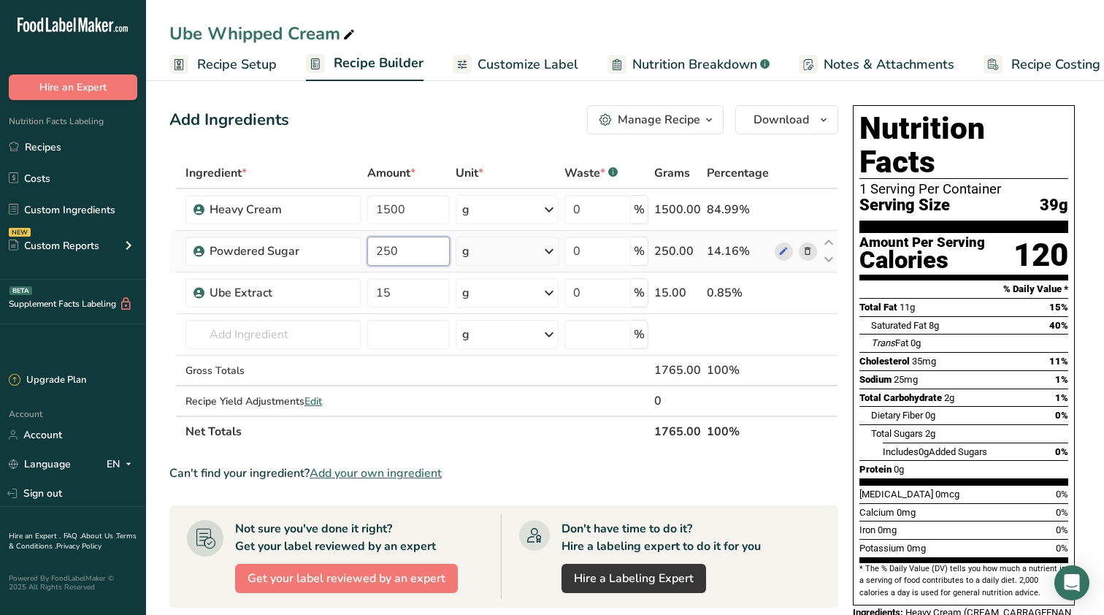
click at [388, 254] on input "250" at bounding box center [408, 251] width 83 height 29
type input "375"
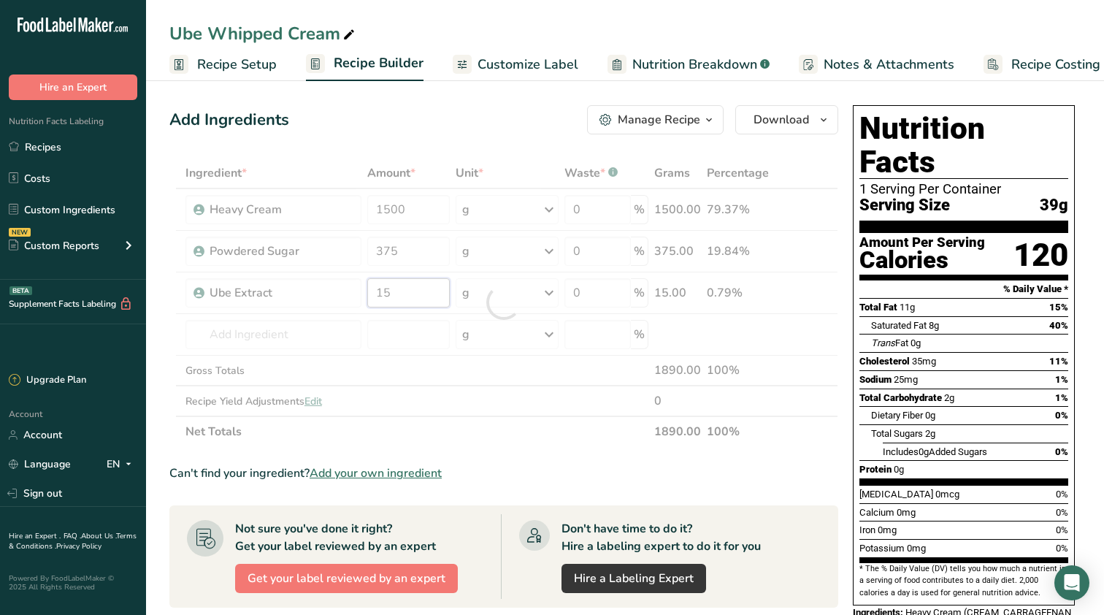
click at [405, 281] on div "Ingredient * Amount * Unit * Waste * .a-a{fill:#347362;}.b-a{fill:#fff;} Grams …" at bounding box center [503, 302] width 669 height 289
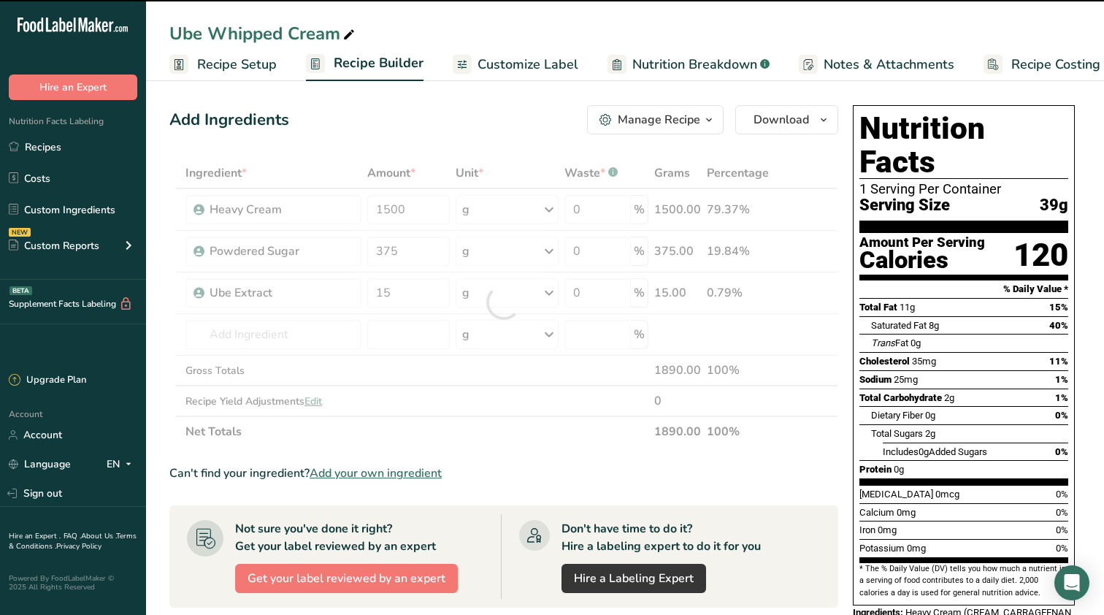
click at [405, 296] on div at bounding box center [503, 302] width 669 height 289
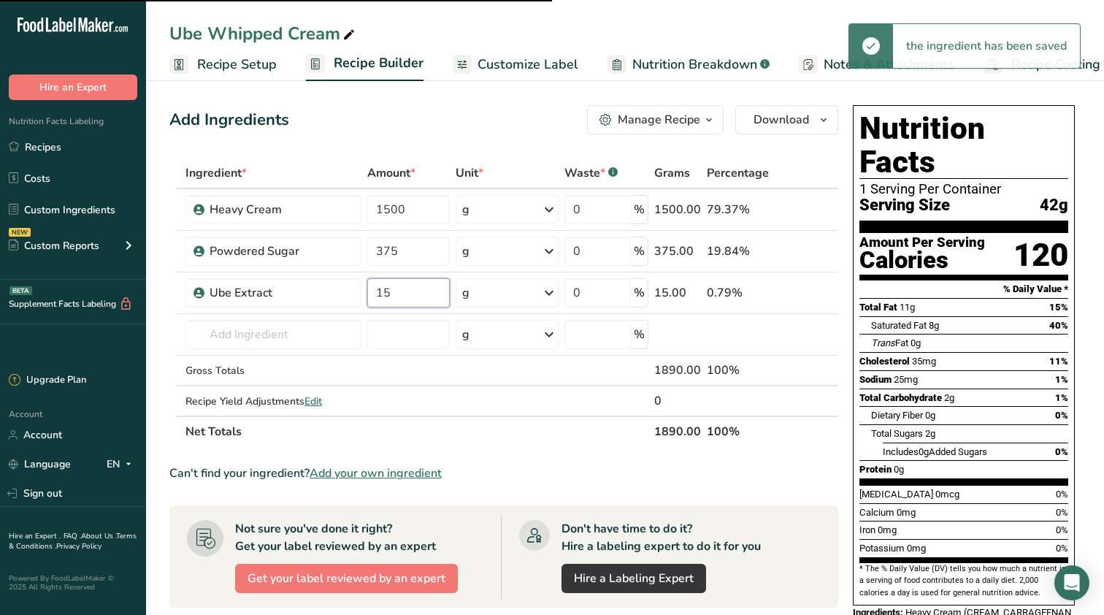
click at [405, 296] on input "15" at bounding box center [408, 292] width 83 height 29
type input "1"
type input "20"
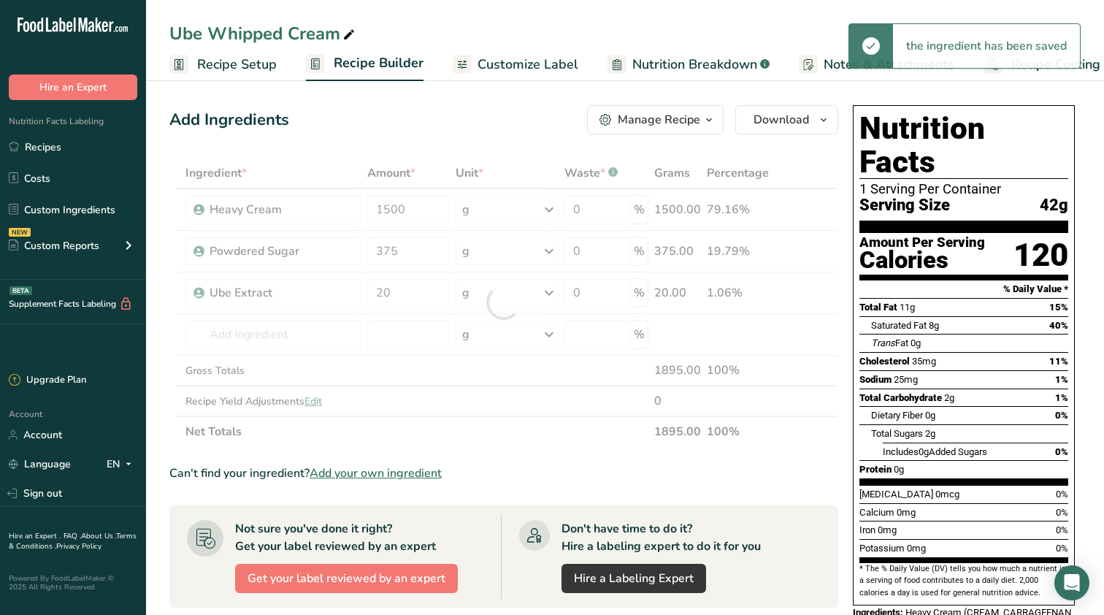
click at [507, 474] on div "Can't find your ingredient? Add your own ingredient" at bounding box center [503, 474] width 669 height 18
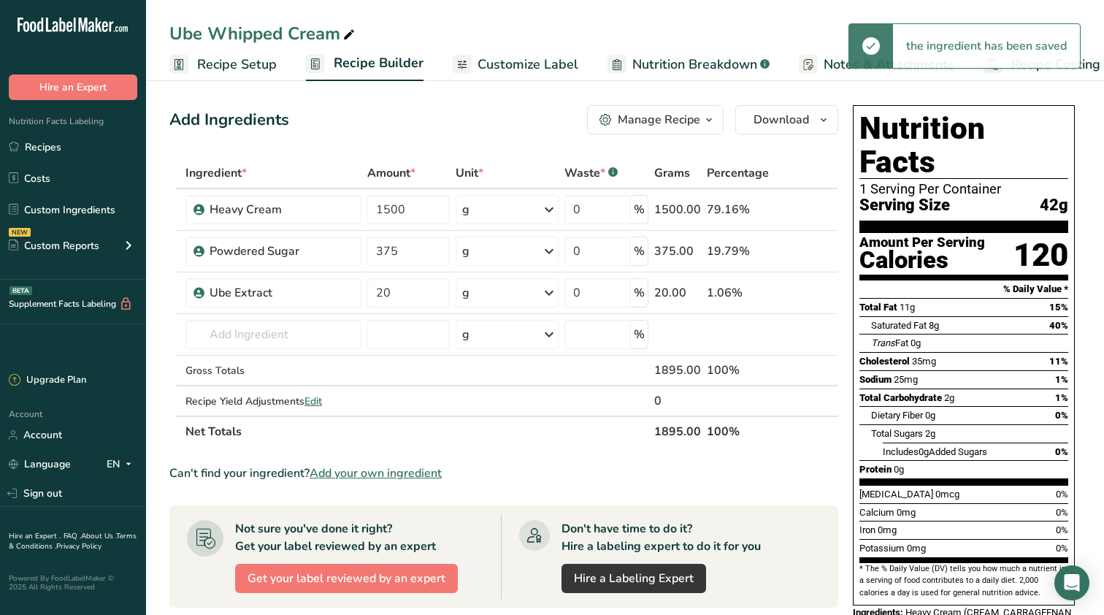
click at [1084, 72] on span "Recipe Costing" at bounding box center [1056, 65] width 89 height 20
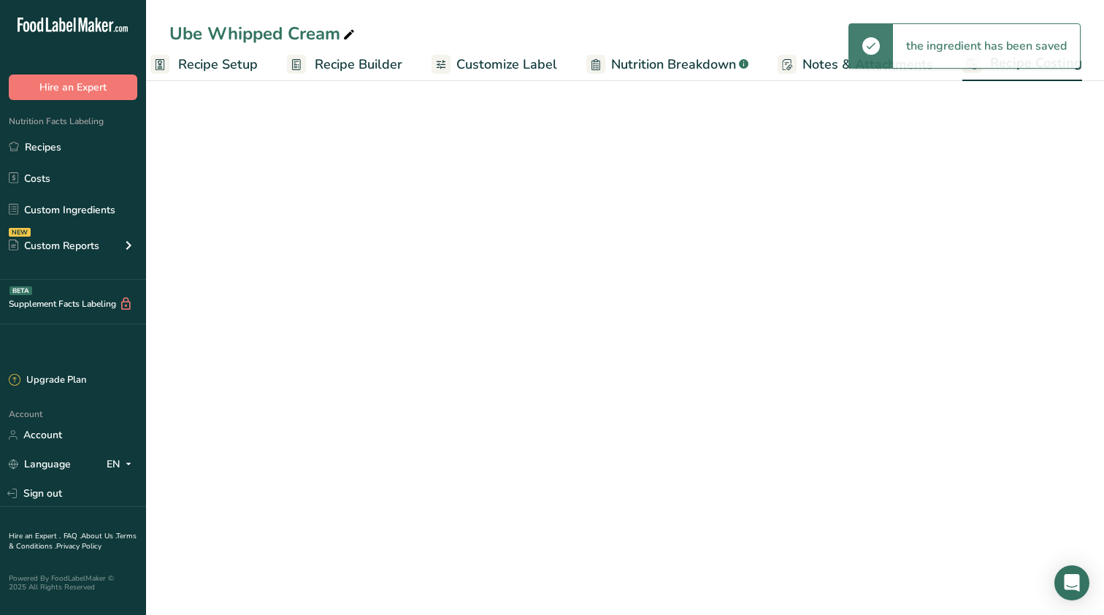
select select "12"
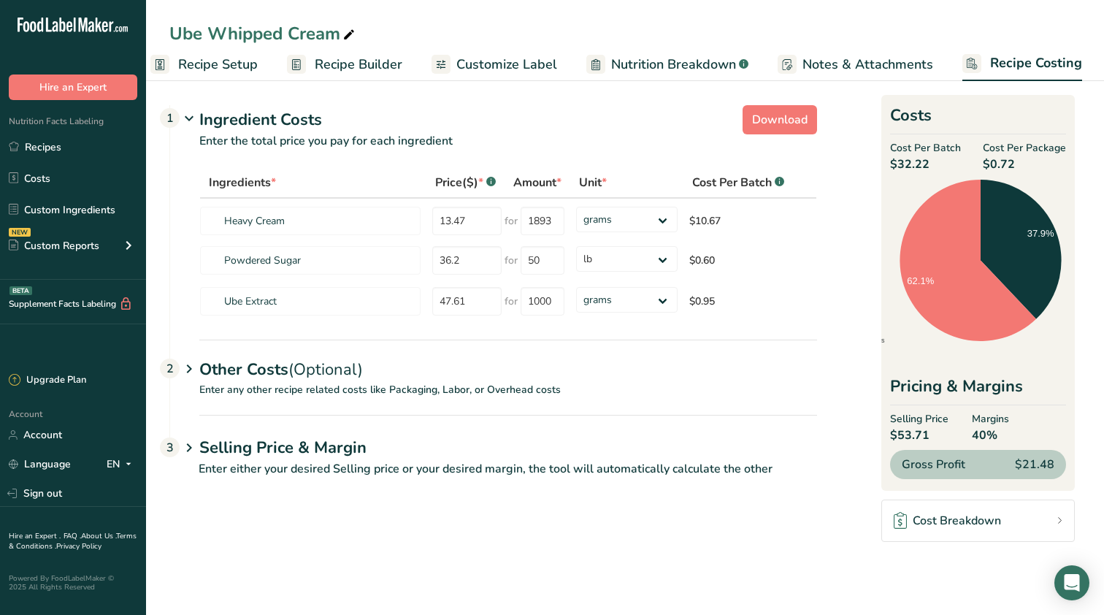
click at [207, 71] on span "Recipe Setup" at bounding box center [218, 65] width 80 height 20
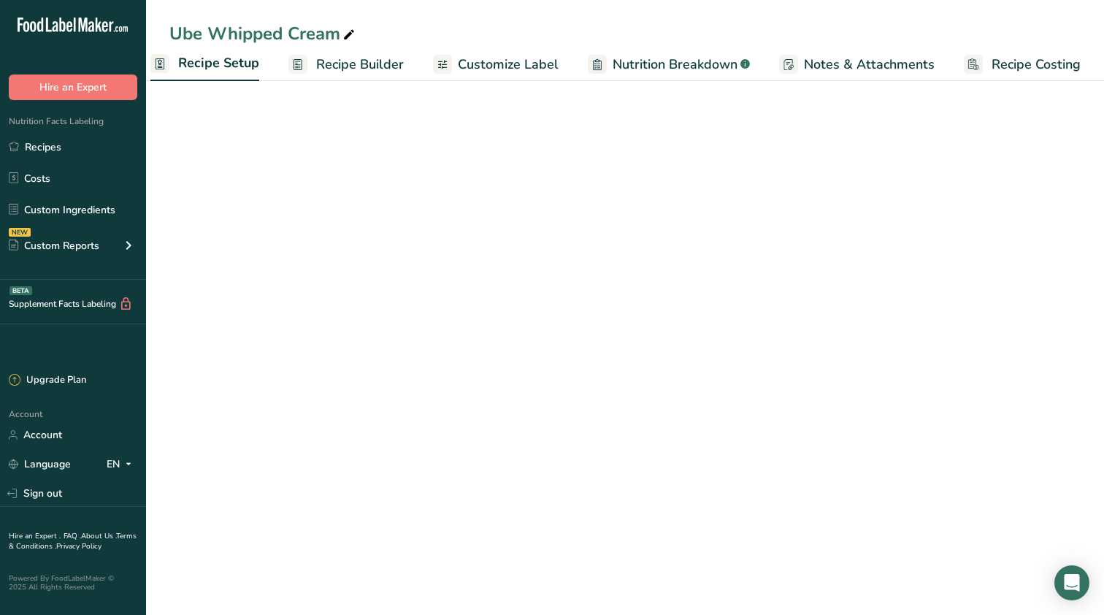
scroll to position [0, 5]
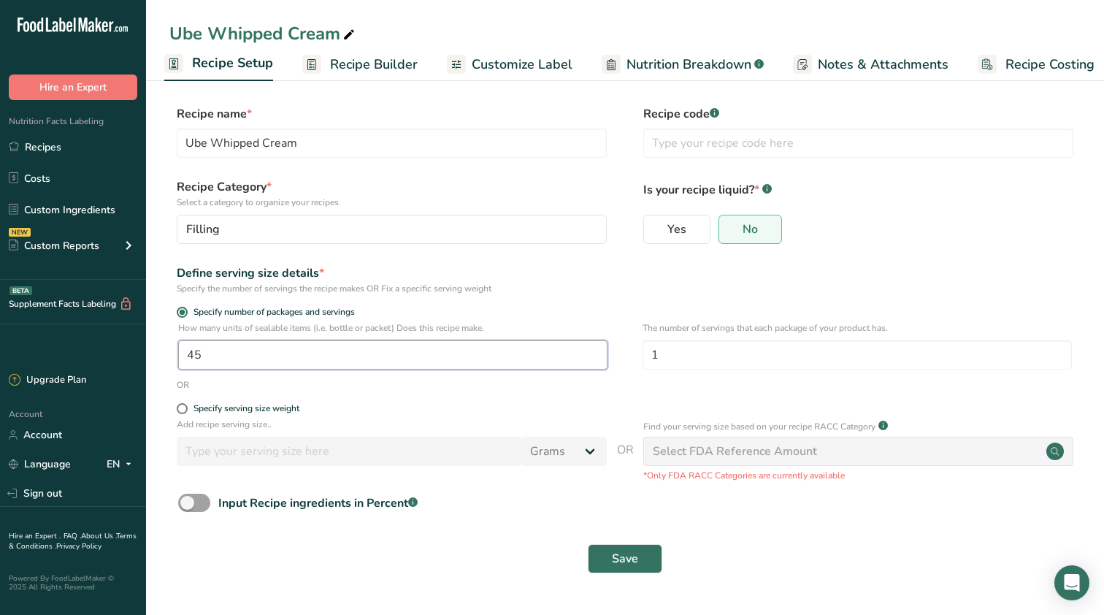
click at [459, 359] on input "45" at bounding box center [392, 354] width 429 height 29
type input "1"
type input "15"
click at [628, 557] on span "Save" at bounding box center [625, 559] width 26 height 18
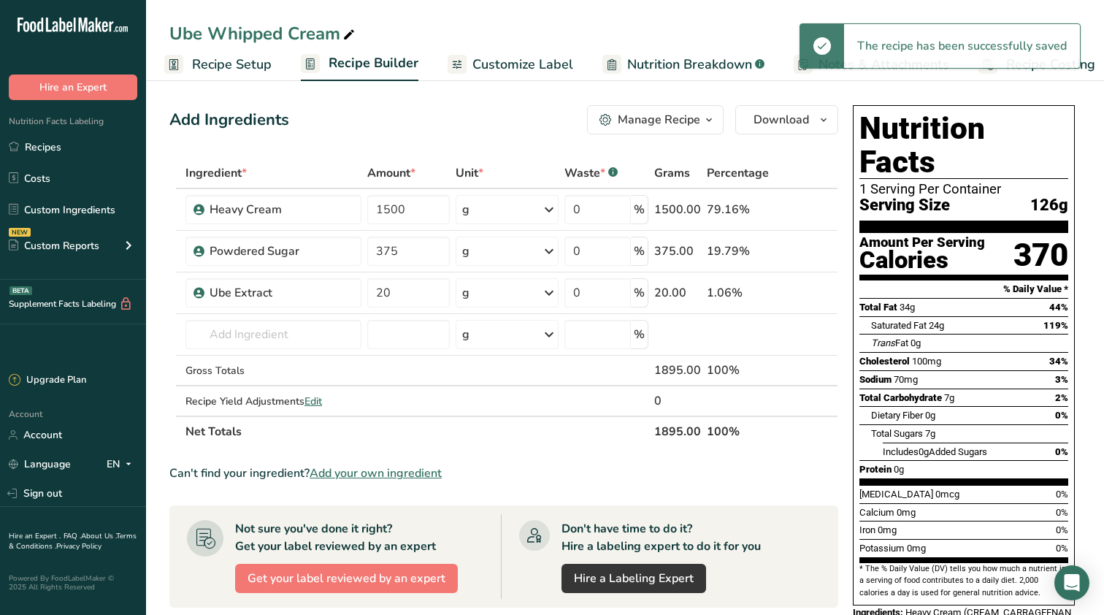
click at [1031, 72] on span "Recipe Costing" at bounding box center [1050, 65] width 89 height 20
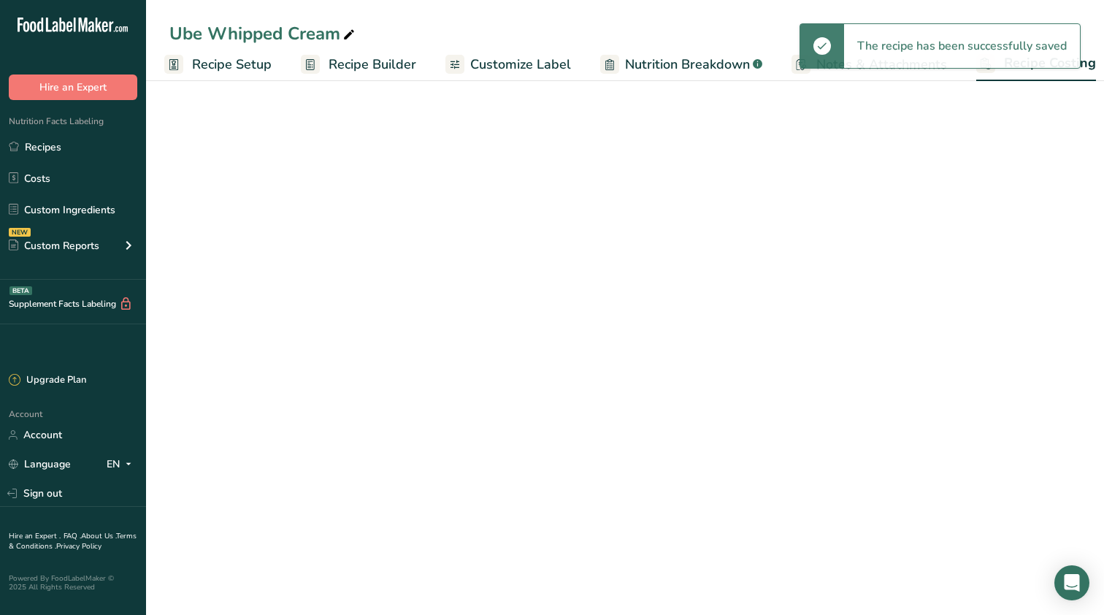
scroll to position [0, 19]
select select "12"
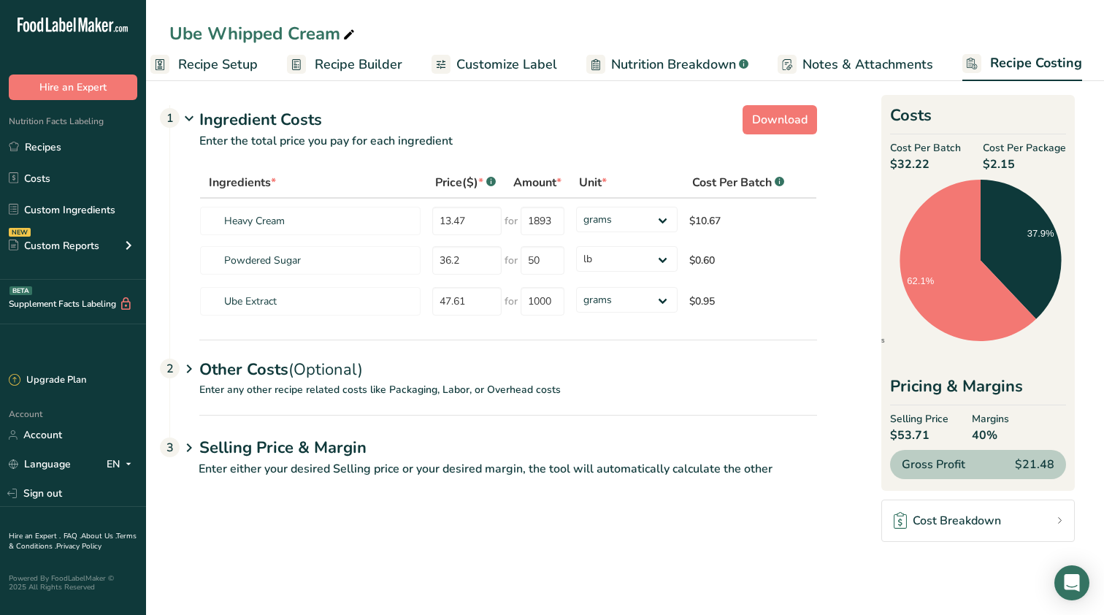
drag, startPoint x: 1017, startPoint y: 168, endPoint x: 996, endPoint y: 168, distance: 21.2
click at [996, 168] on span "$2.15" at bounding box center [1024, 165] width 83 height 18
click at [578, 364] on div "Other Costs (Optional) 2" at bounding box center [508, 361] width 618 height 42
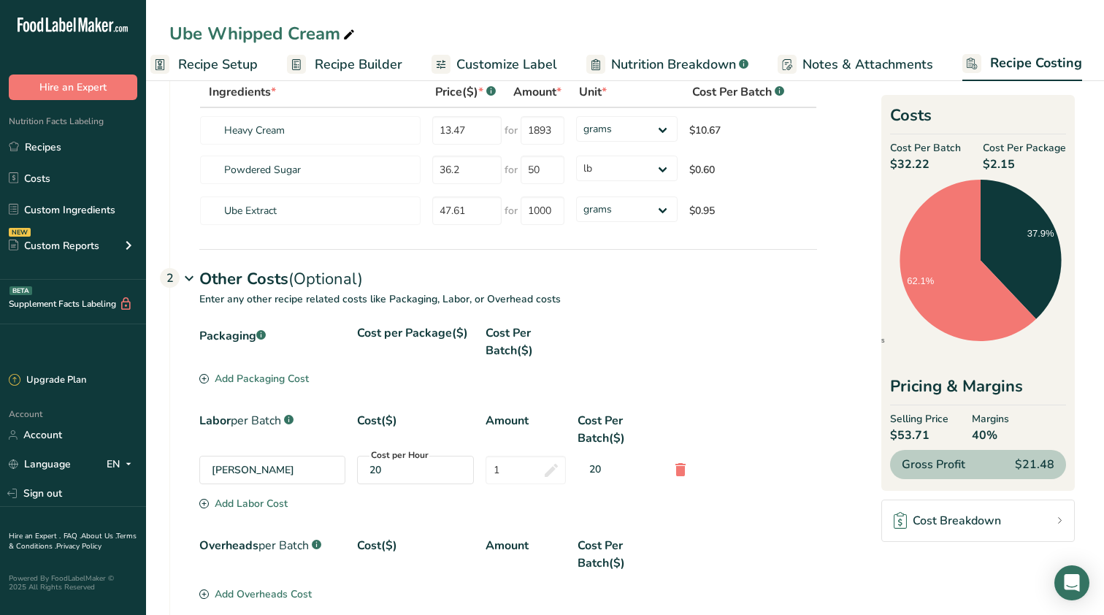
scroll to position [99, 0]
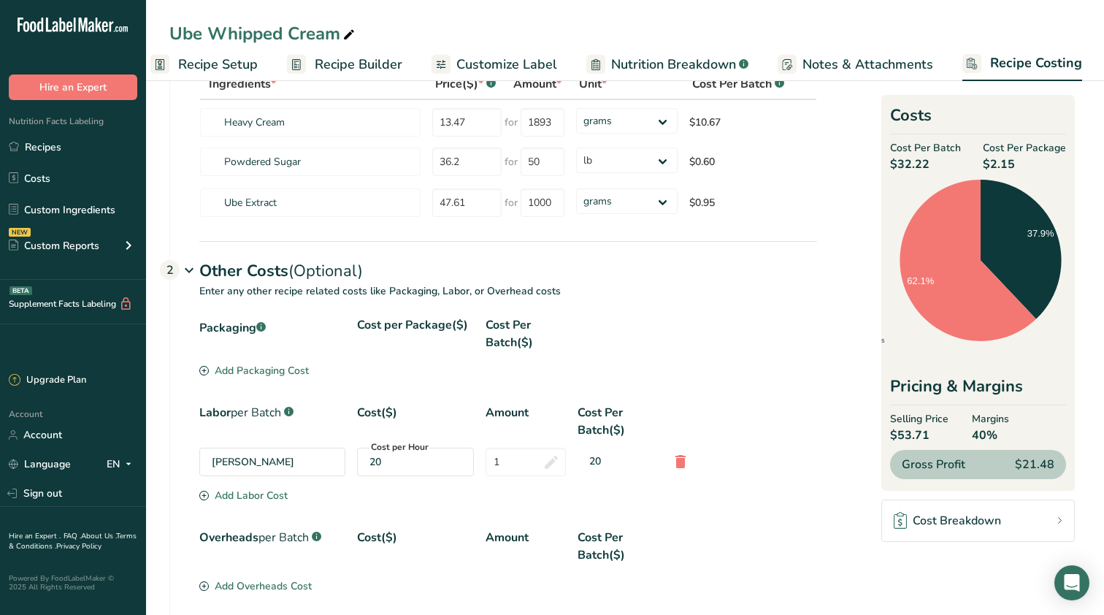
click at [547, 310] on p "Enter any other recipe related costs like Packaging, Labor, or Overhead costs" at bounding box center [493, 299] width 647 height 33
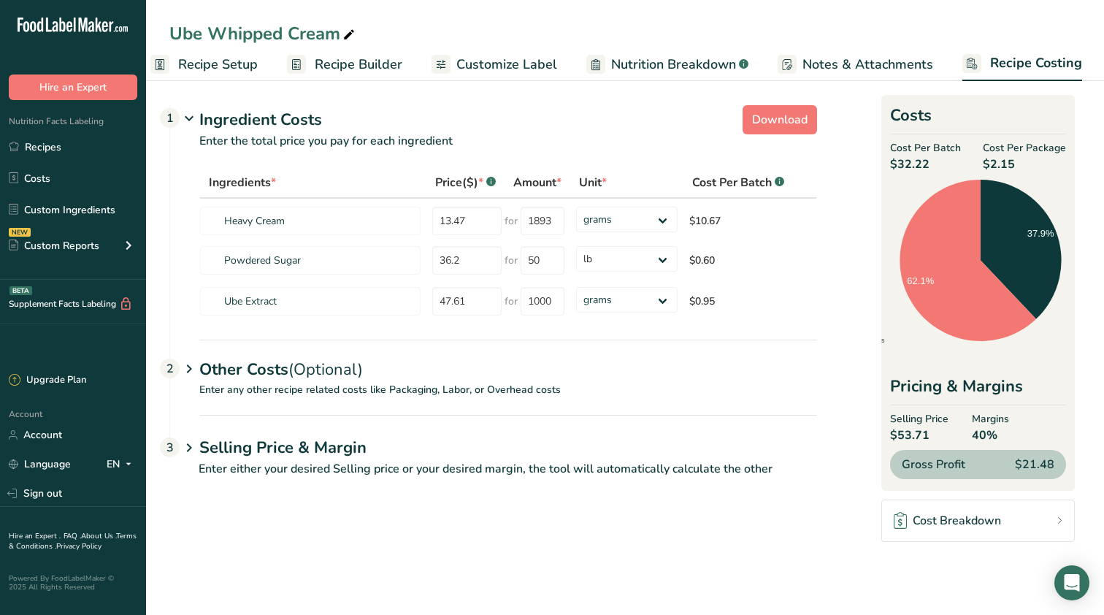
scroll to position [0, 0]
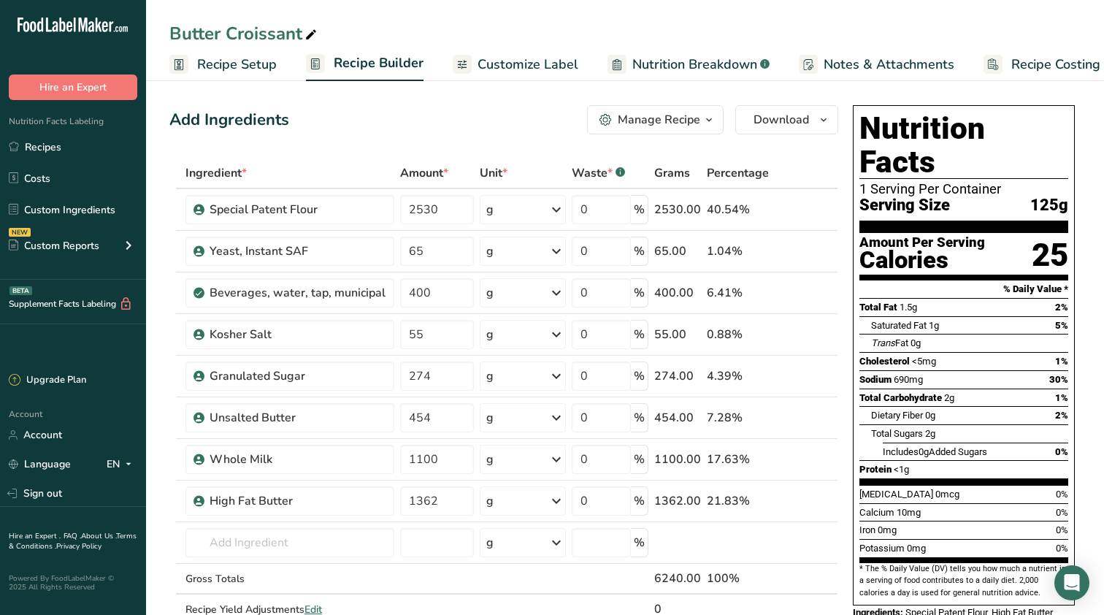
click at [1047, 67] on span "Recipe Costing" at bounding box center [1056, 65] width 89 height 20
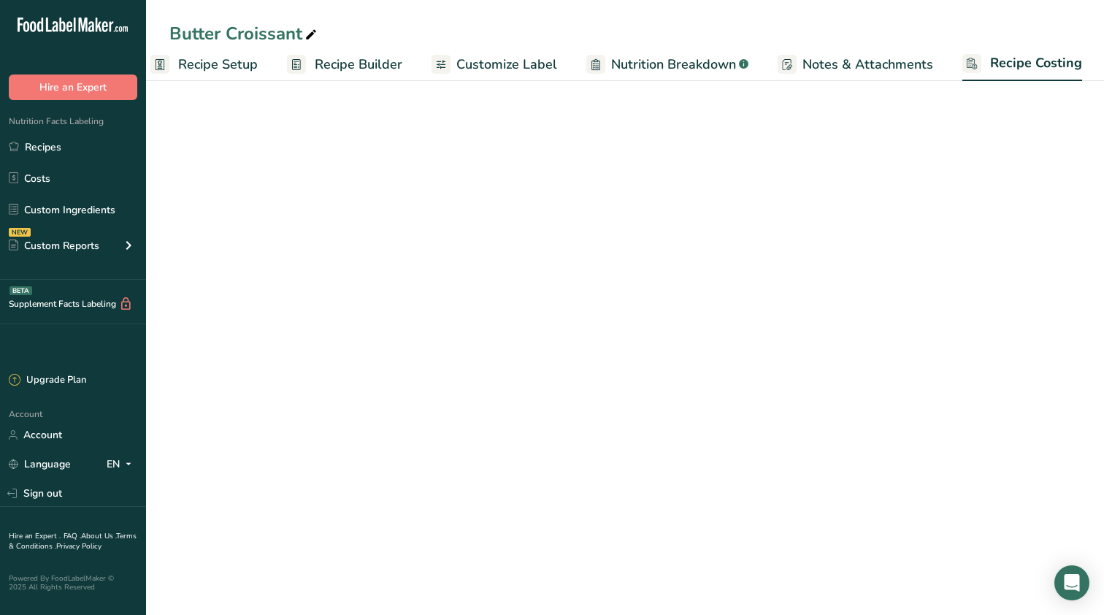
select select "12"
select select "5"
select select "12"
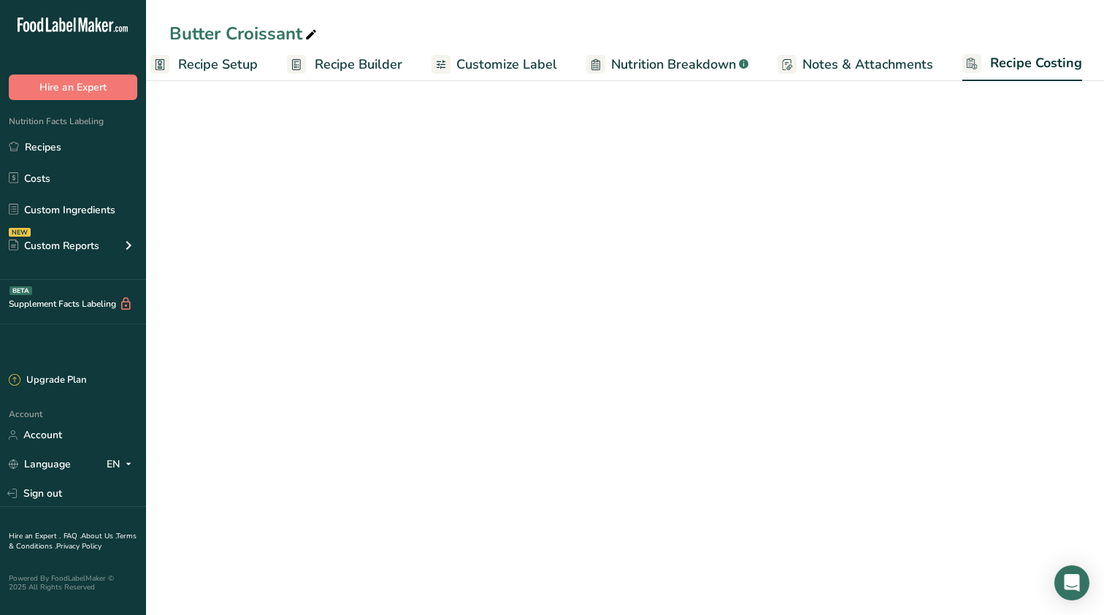
select select "12"
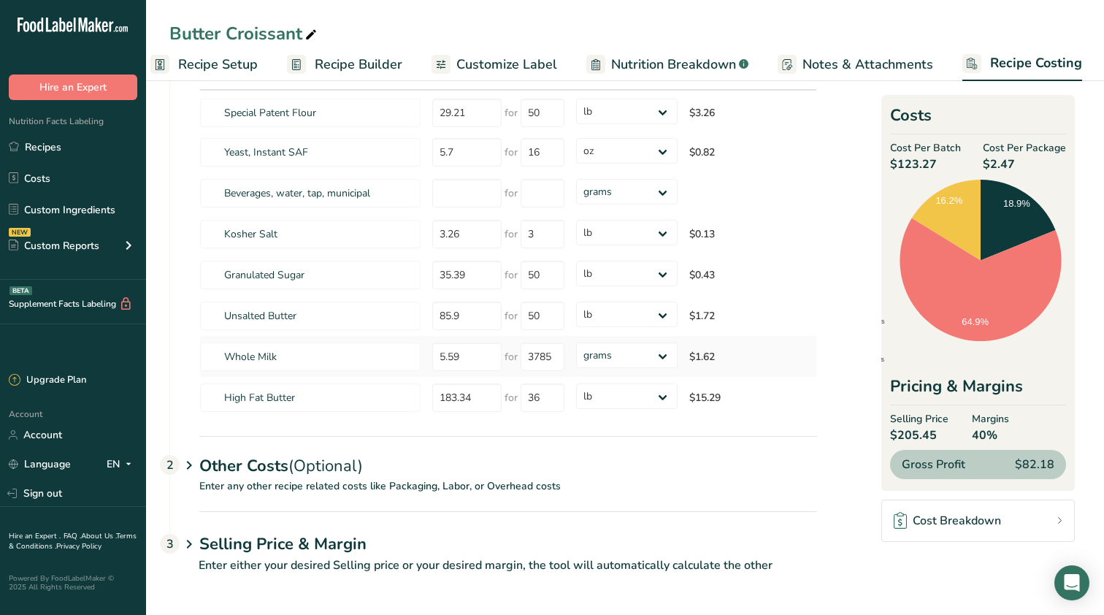
scroll to position [108, 0]
click at [281, 465] on div "Other Costs (Optional) 2" at bounding box center [508, 457] width 618 height 42
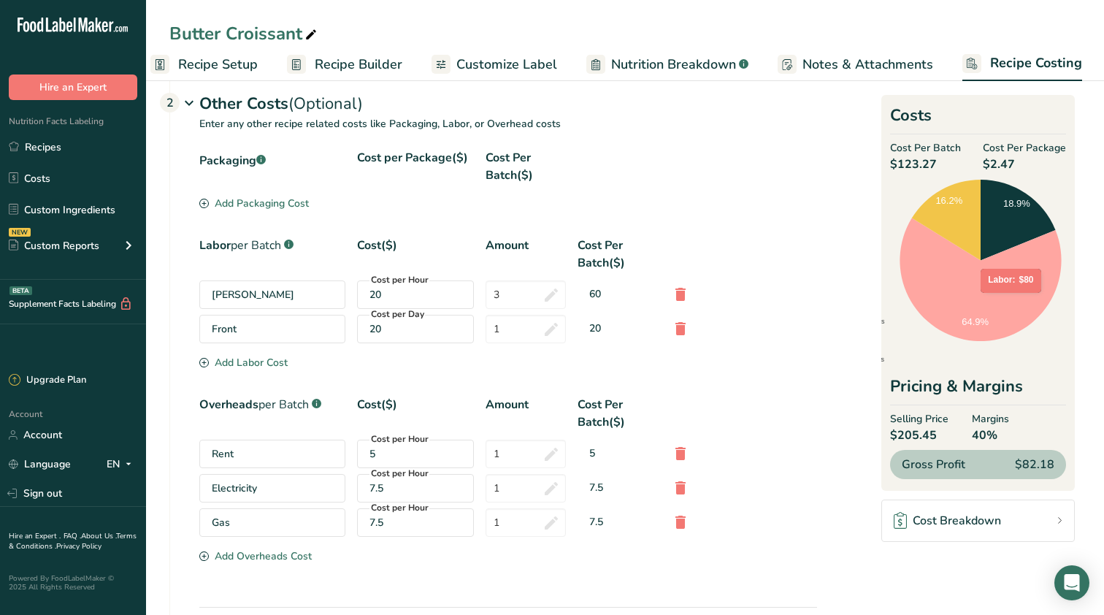
scroll to position [471, 0]
